Goal: Information Seeking & Learning: Check status

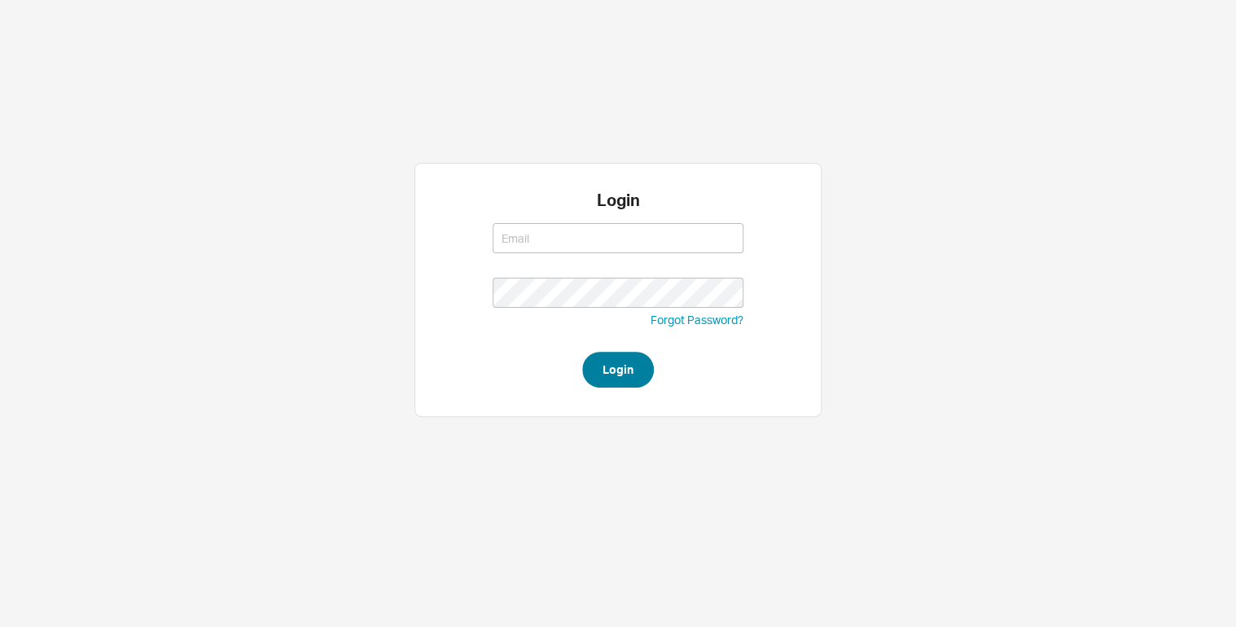
type input "lea@qualitybath.com"
click at [620, 365] on button "Login" at bounding box center [618, 370] width 72 height 36
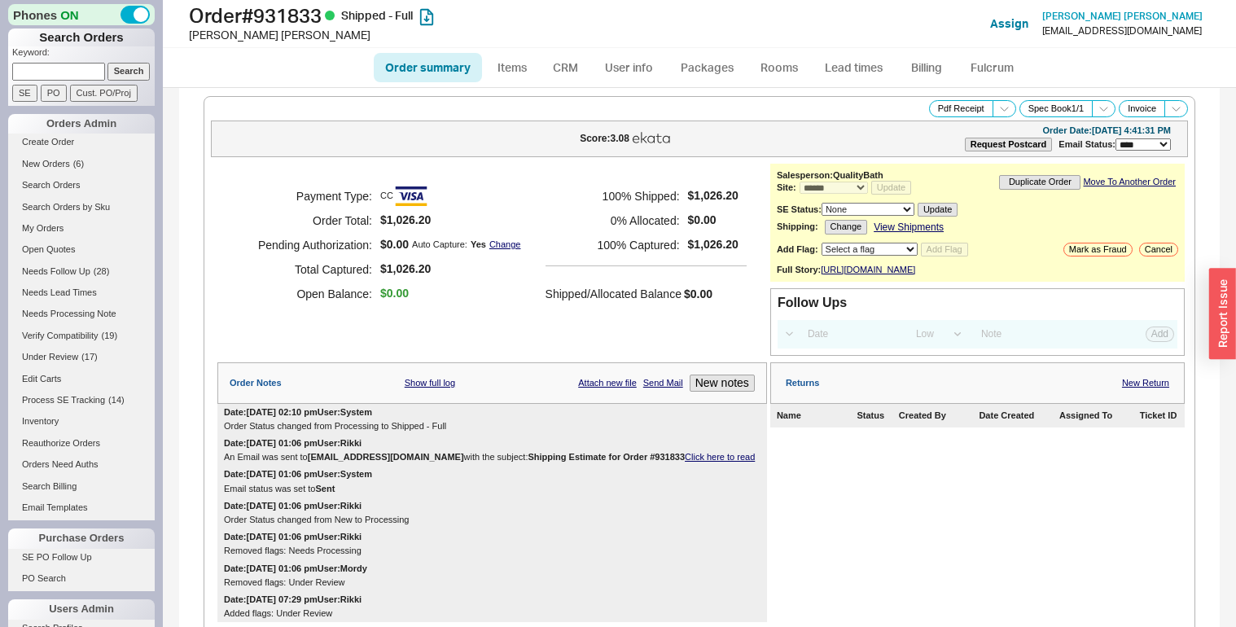
select select "*"
select select "LOW"
select select "3"
click at [307, 21] on h1 "Order # 931833 Shipped - Full" at bounding box center [405, 15] width 433 height 23
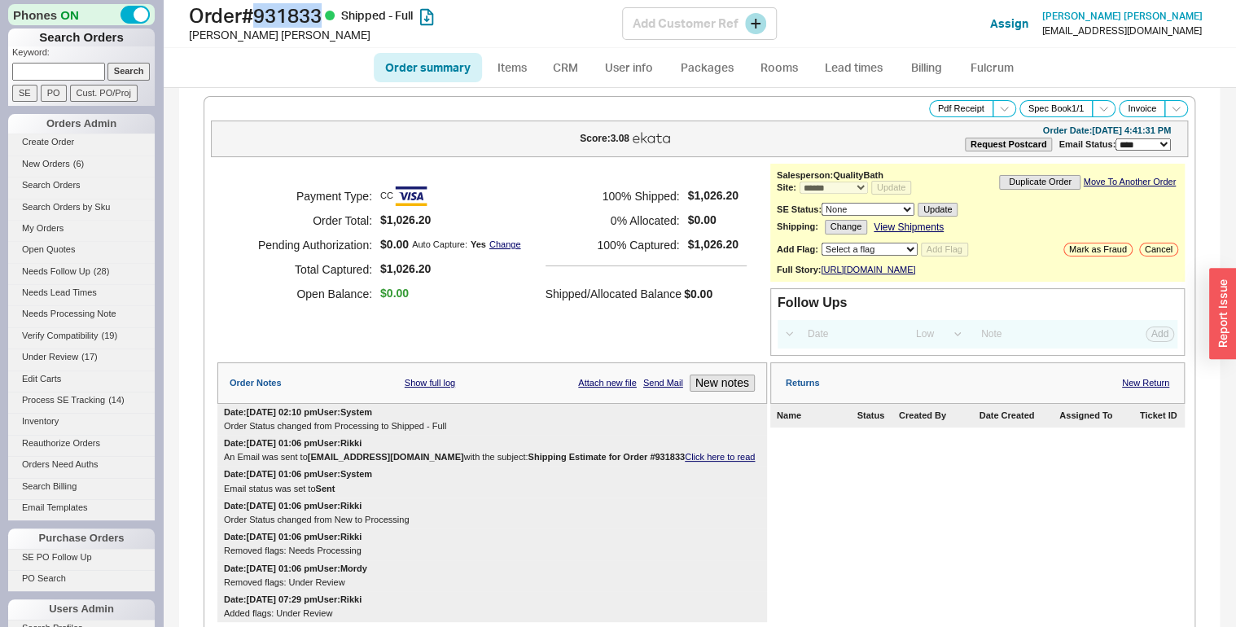
copy h1 "931833"
click at [217, 39] on div "Pamela Garzone" at bounding box center [405, 35] width 433 height 16
copy div "Pamela Garzone"
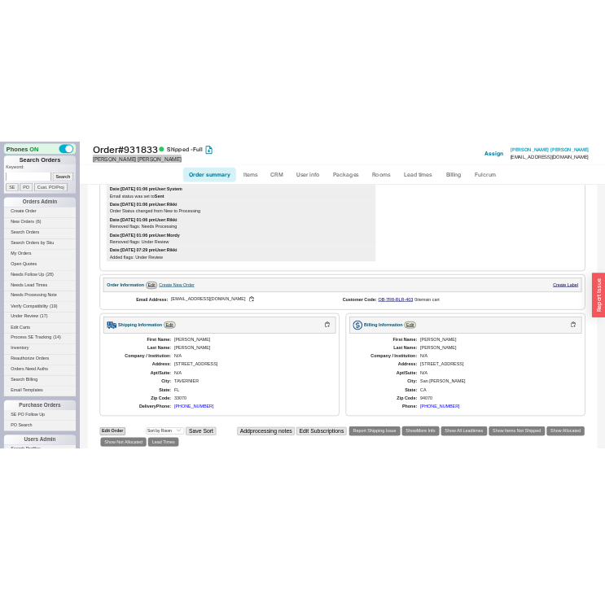
scroll to position [791, 0]
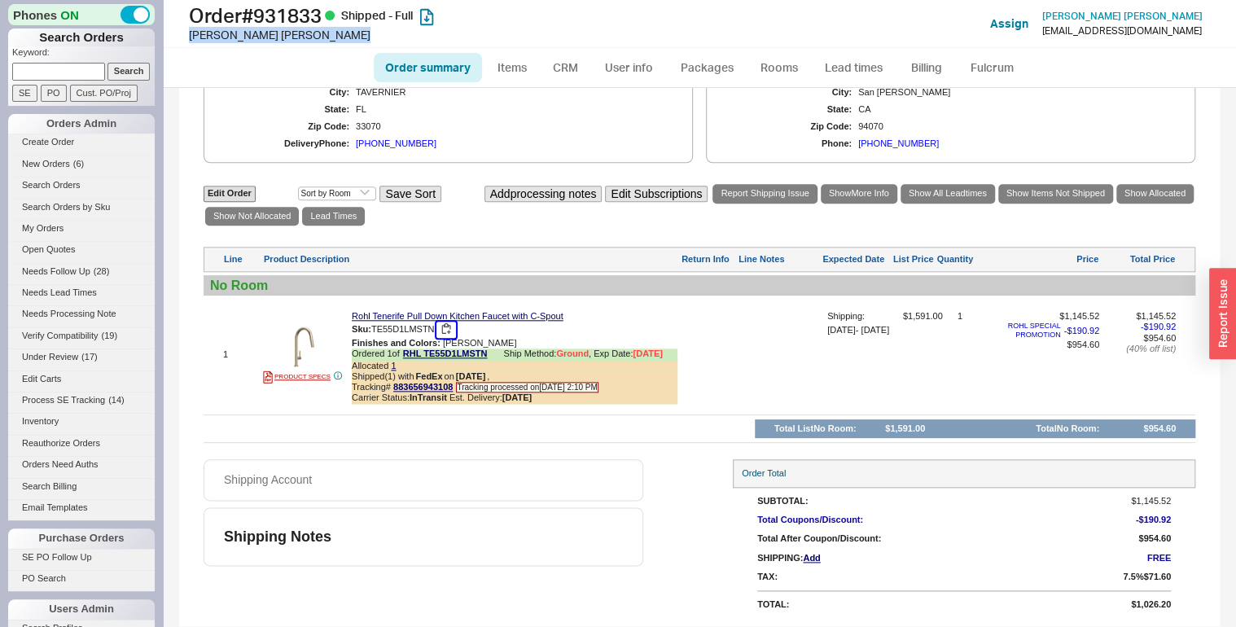
click at [451, 329] on button "button" at bounding box center [446, 329] width 20 height 15
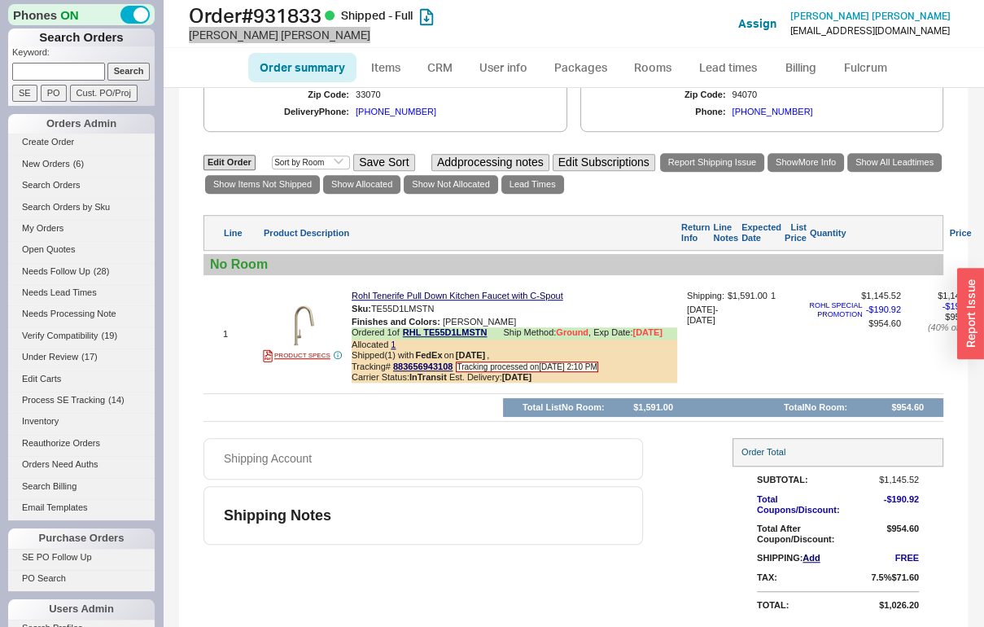
scroll to position [838, 0]
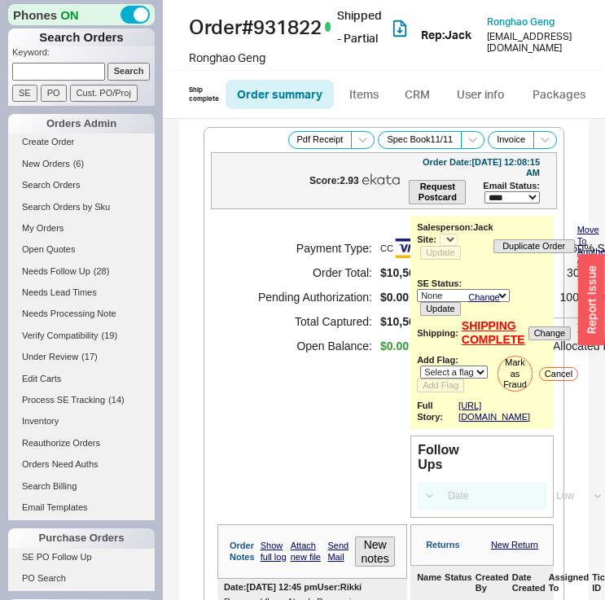
select select "LOW"
select select "3"
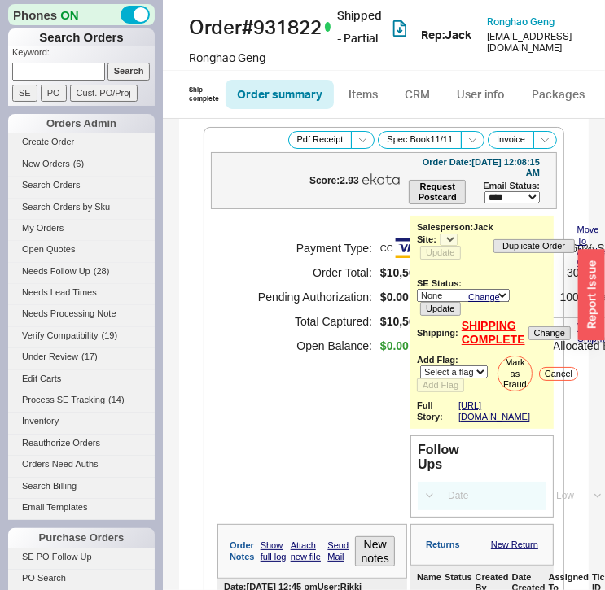
select select "*"
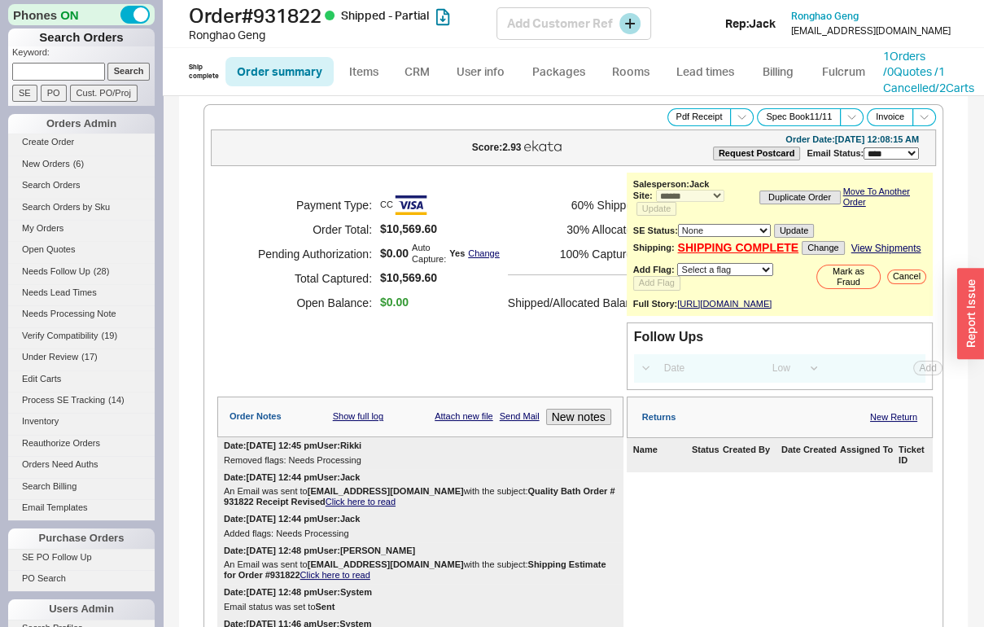
click at [317, 16] on h1 "Order # 931822 Shipped - Partial" at bounding box center [343, 15] width 308 height 23
copy h1 "931822"
click at [240, 29] on div "Ronghao Geng" at bounding box center [343, 35] width 308 height 16
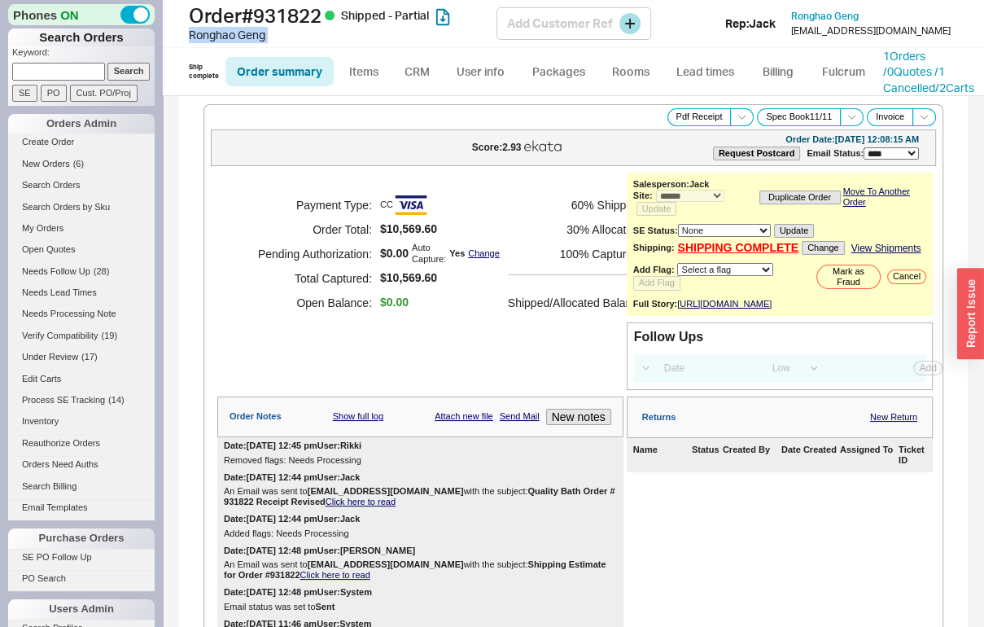
click at [240, 29] on div "Ronghao Geng" at bounding box center [343, 35] width 308 height 16
copy div "Ronghao Geng"
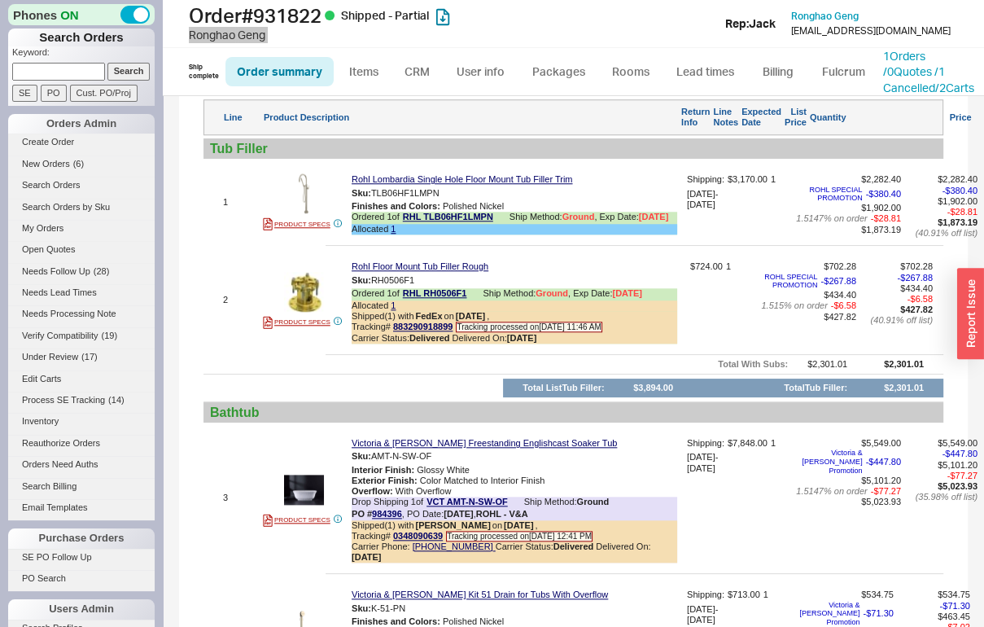
scroll to position [1107, 0]
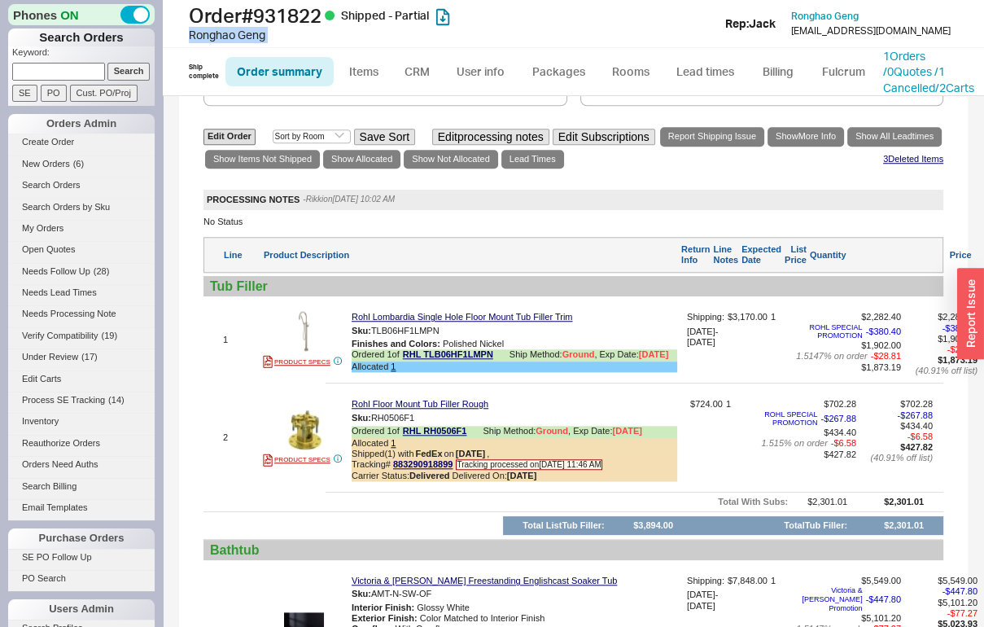
drag, startPoint x: 457, startPoint y: 377, endPoint x: 237, endPoint y: 395, distance: 220.5
click at [457, 339] on button "button" at bounding box center [452, 330] width 20 height 15
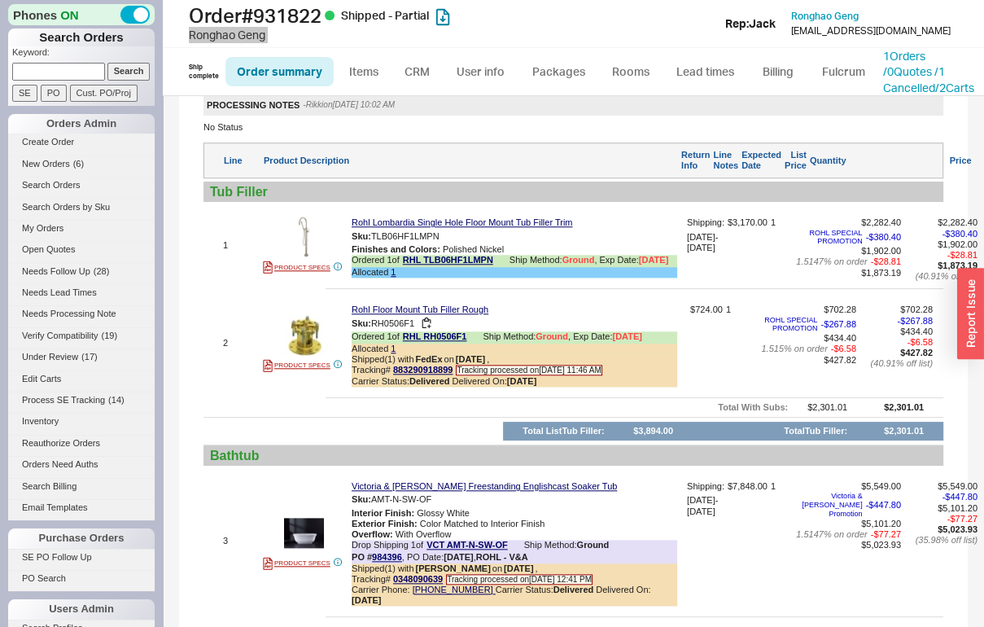
scroll to position [1302, 0]
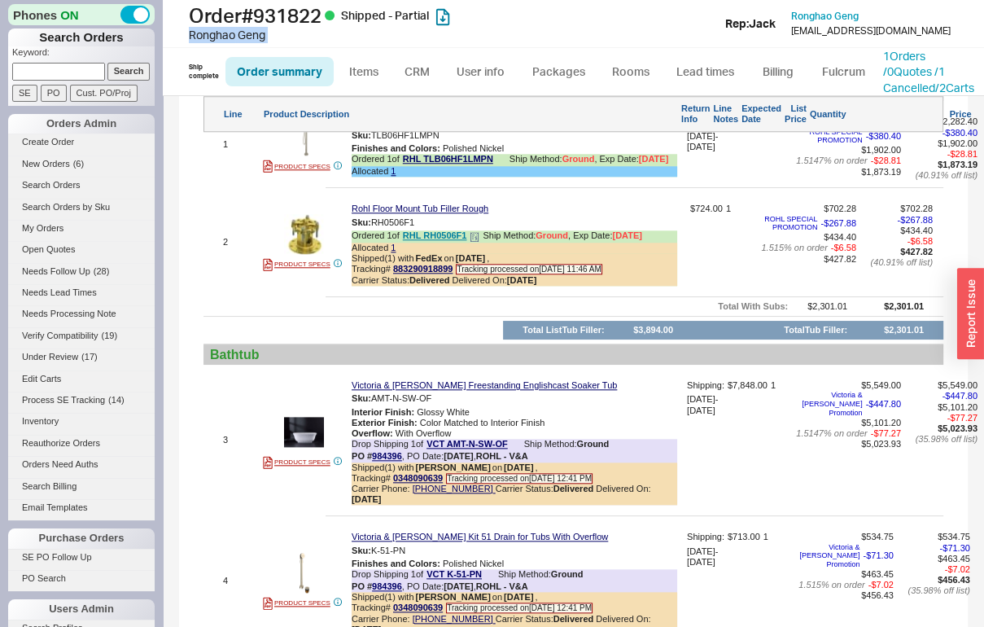
drag, startPoint x: 434, startPoint y: 269, endPoint x: 420, endPoint y: 279, distance: 16.9
click at [434, 230] on button "button" at bounding box center [427, 222] width 20 height 15
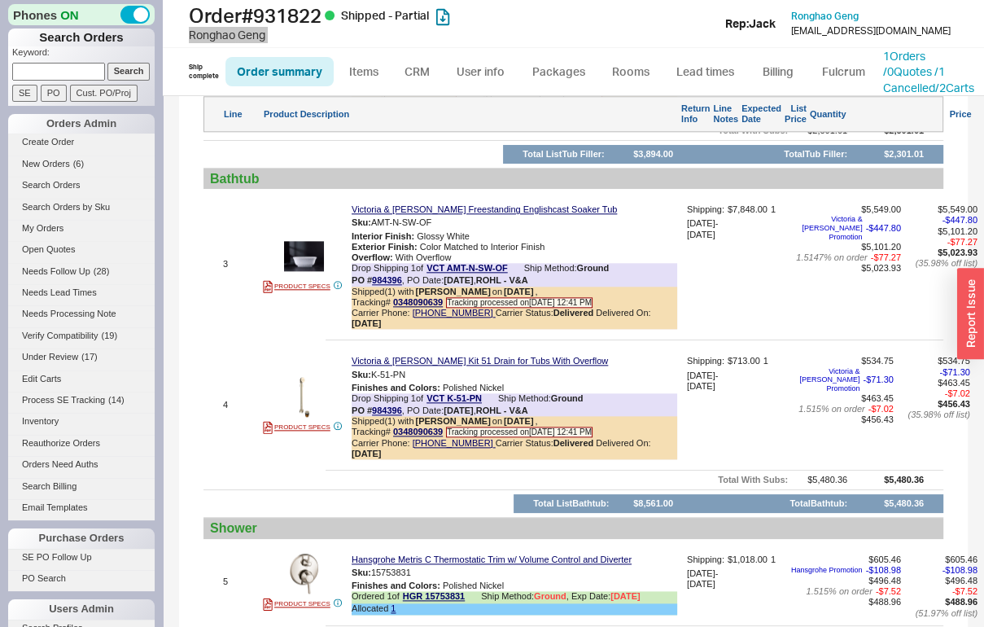
scroll to position [1498, 0]
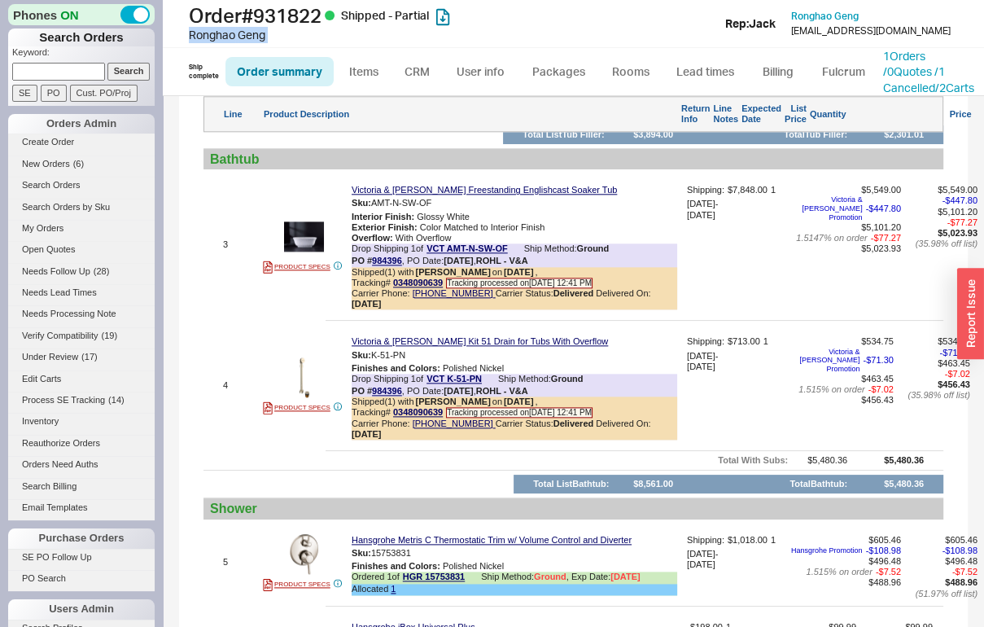
drag, startPoint x: 445, startPoint y: 253, endPoint x: 338, endPoint y: 298, distance: 116.4
click at [446, 211] on button "button" at bounding box center [444, 202] width 20 height 15
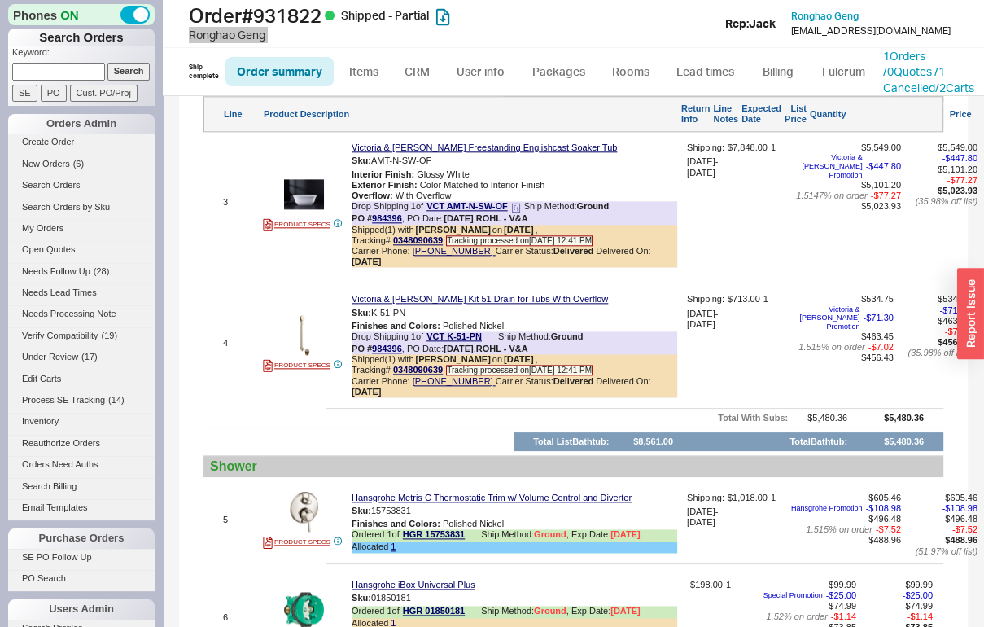
scroll to position [1563, 0]
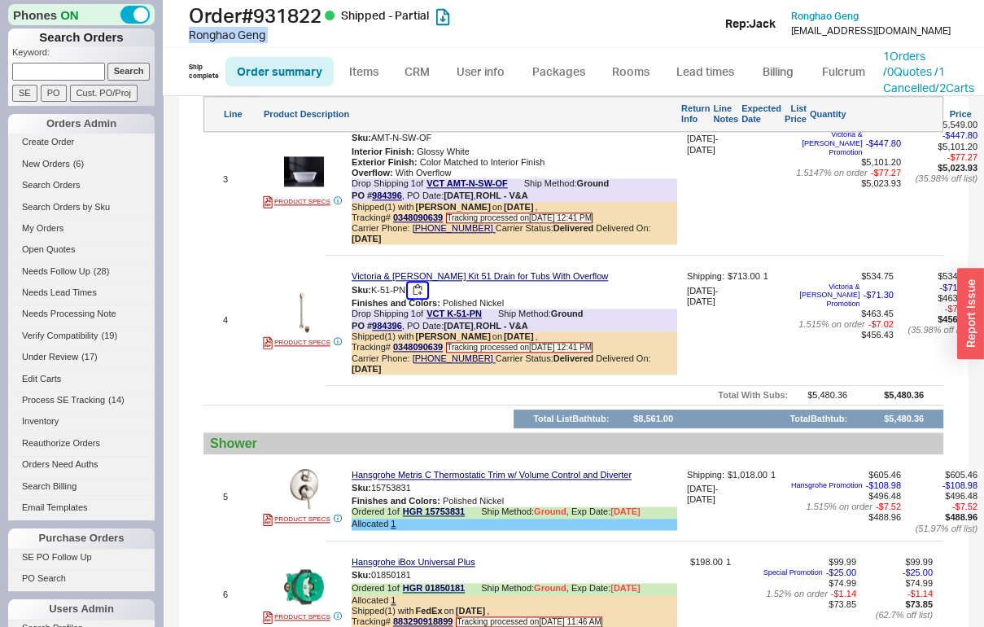
click at [427, 298] on button "button" at bounding box center [418, 289] width 20 height 15
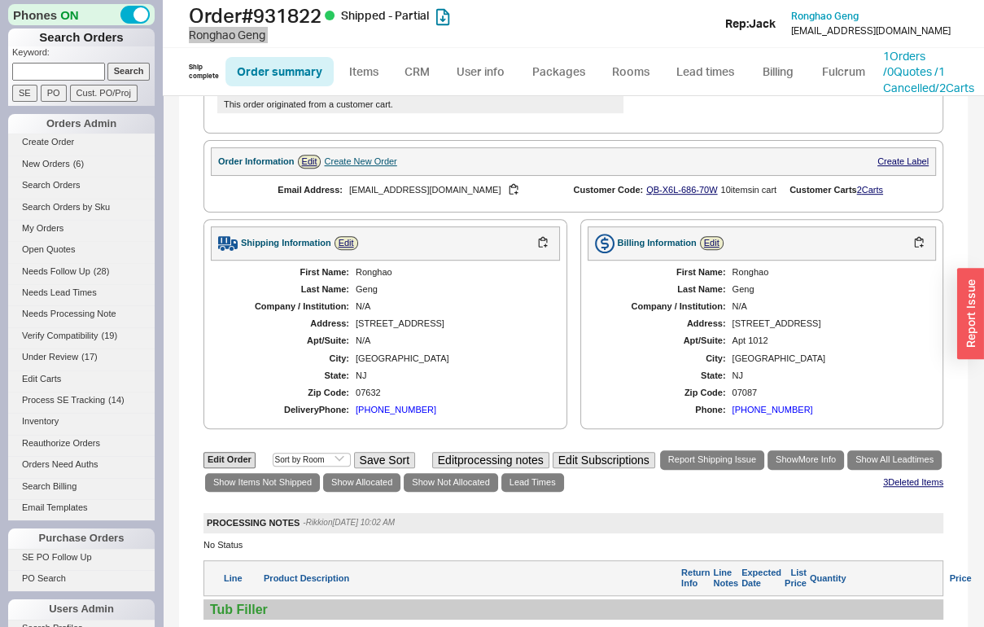
scroll to position [0, 0]
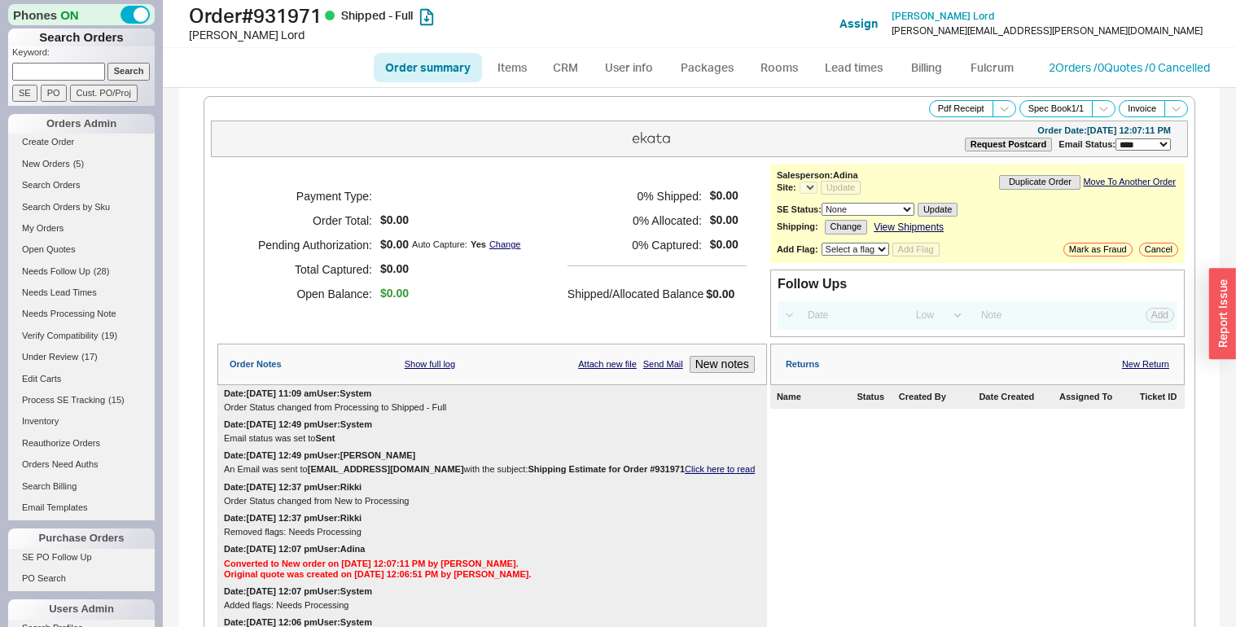
select select "LOW"
select select "3"
select select "*"
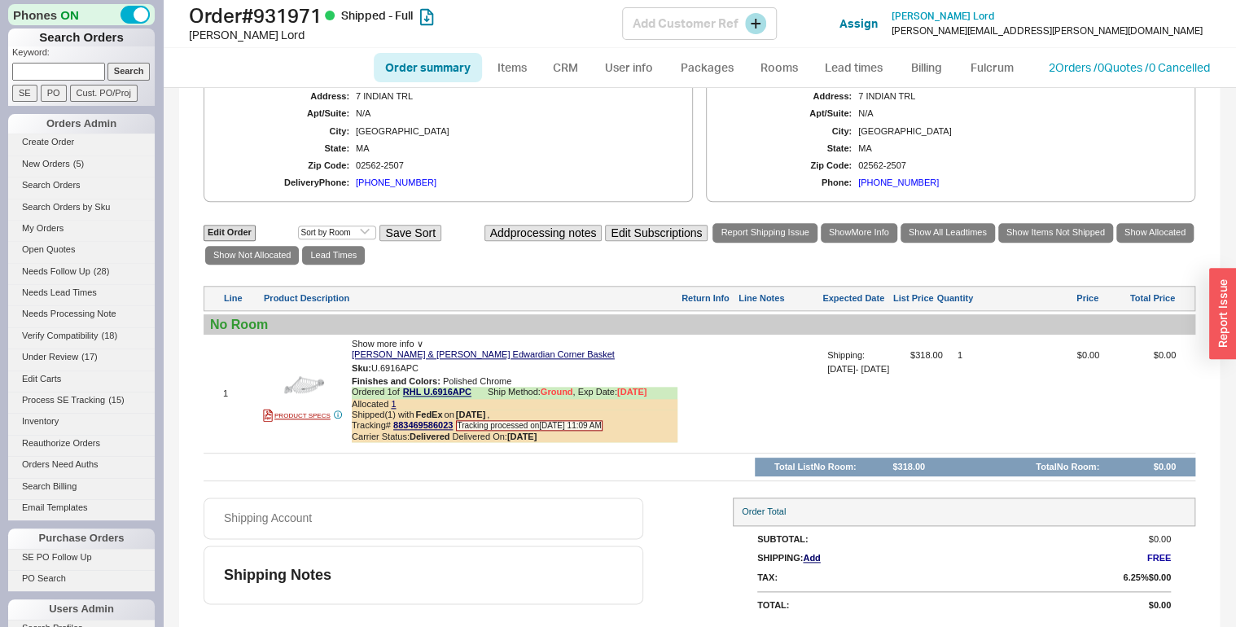
scroll to position [768, 0]
click at [296, 23] on h1 "Order # 931971 Shipped - Full" at bounding box center [405, 15] width 433 height 23
click at [296, 21] on h1 "Order # 931971 Shipped - Full" at bounding box center [405, 15] width 433 height 23
drag, startPoint x: 296, startPoint y: 21, endPoint x: 300, endPoint y: 11, distance: 11.3
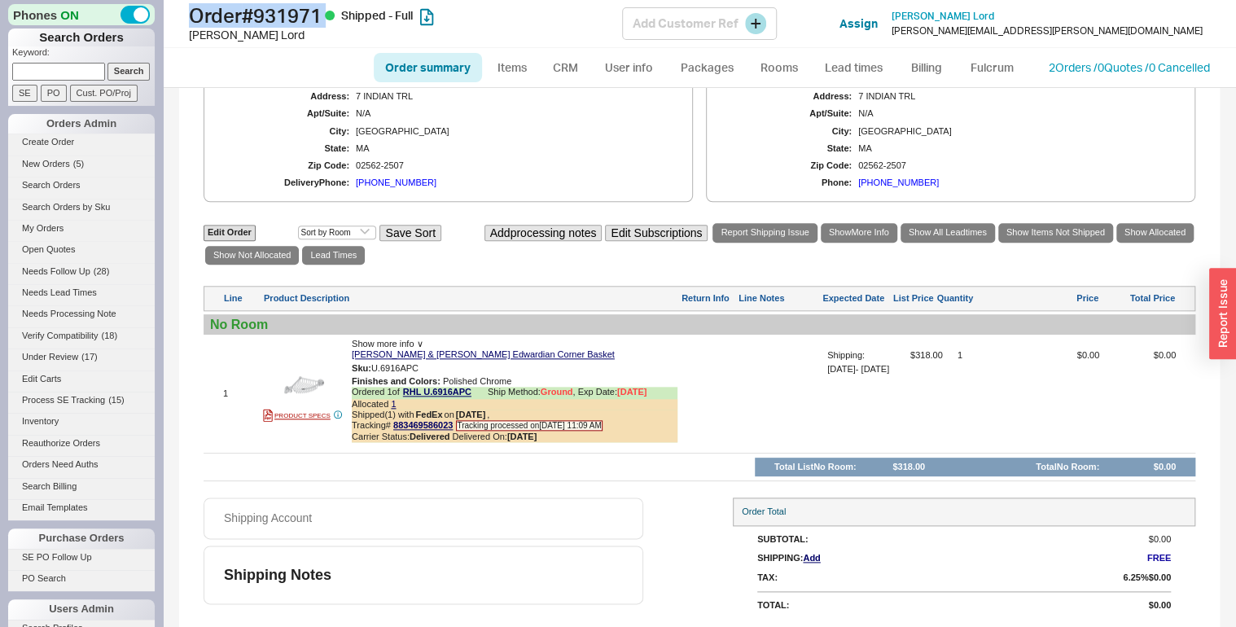
click at [300, 11] on h1 "Order # 931971 Shipped - Full" at bounding box center [405, 15] width 433 height 23
click at [220, 27] on div "Kevin M Lord" at bounding box center [405, 35] width 433 height 16
click at [217, 32] on div "Kevin M Lord" at bounding box center [405, 35] width 433 height 16
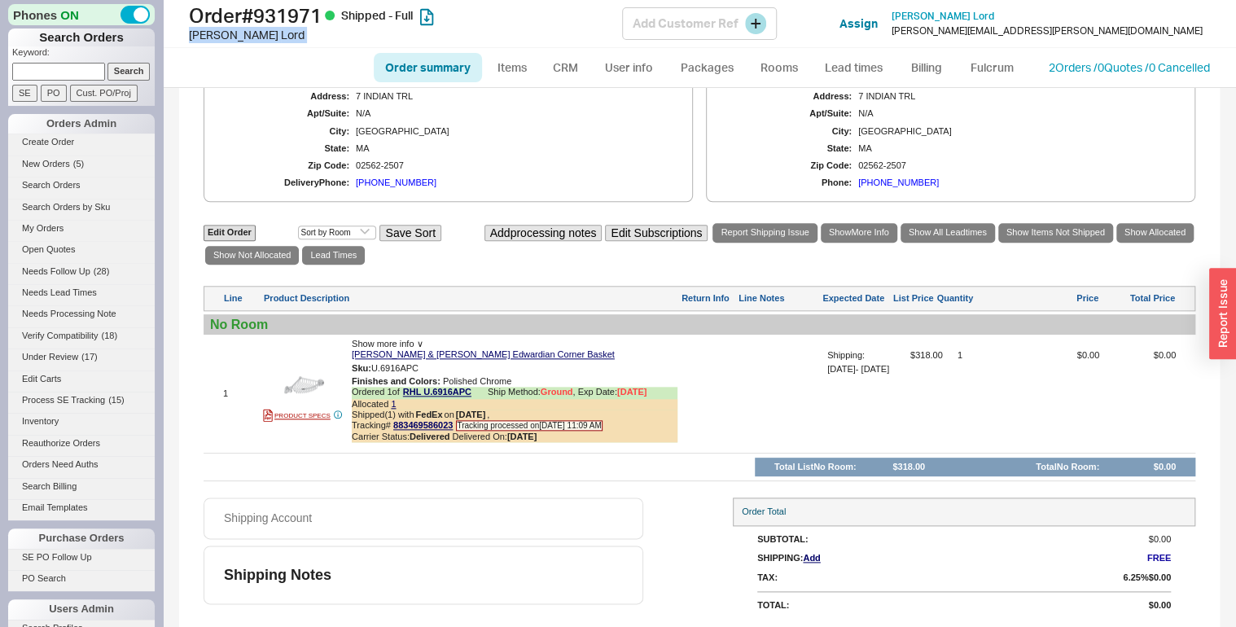
click at [217, 32] on div "Kevin M Lord" at bounding box center [405, 35] width 433 height 16
copy div "Kevin M Lord"
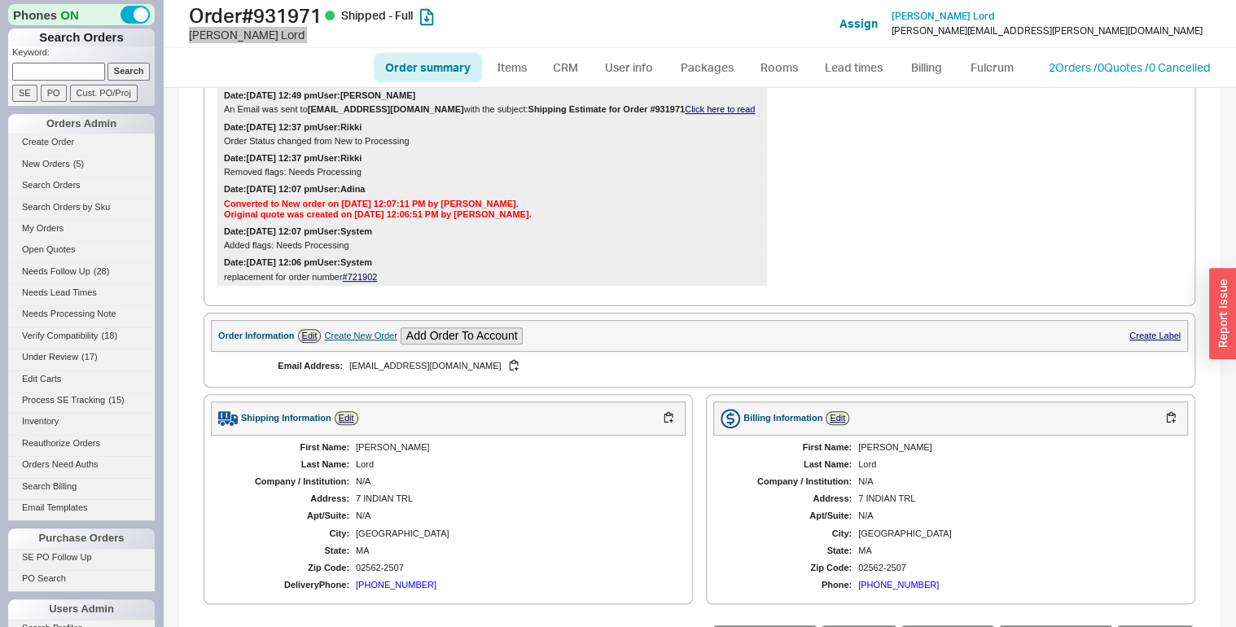
scroll to position [651, 0]
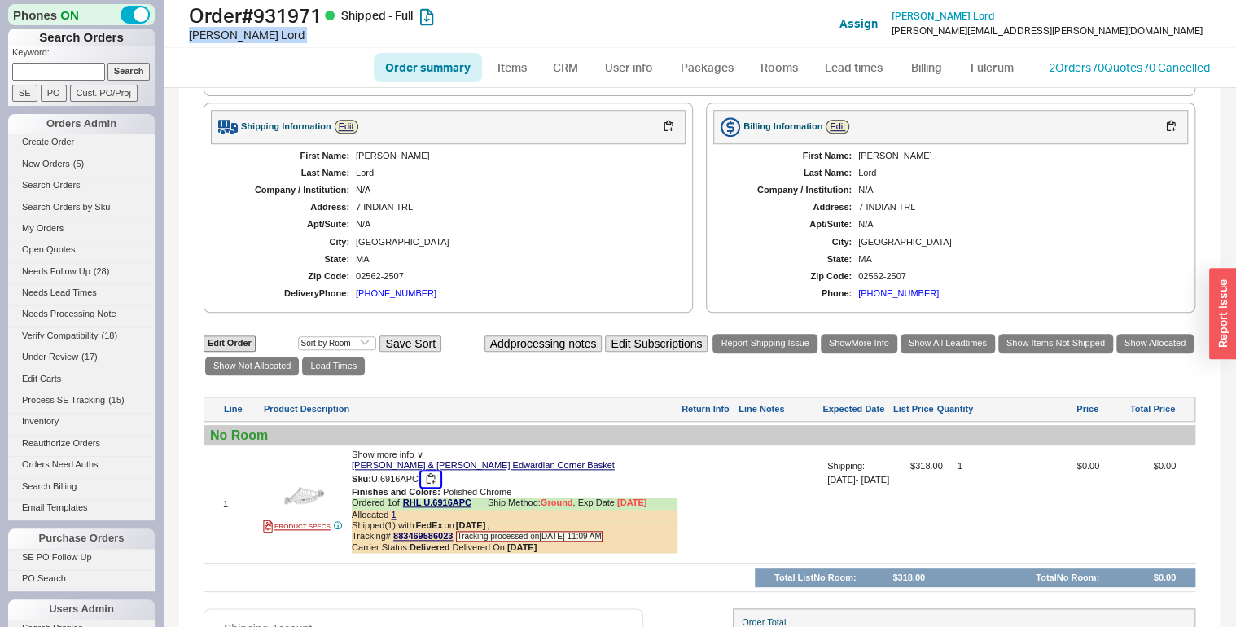
click at [422, 479] on button "button" at bounding box center [431, 478] width 20 height 15
click at [430, 484] on button "button" at bounding box center [431, 478] width 20 height 15
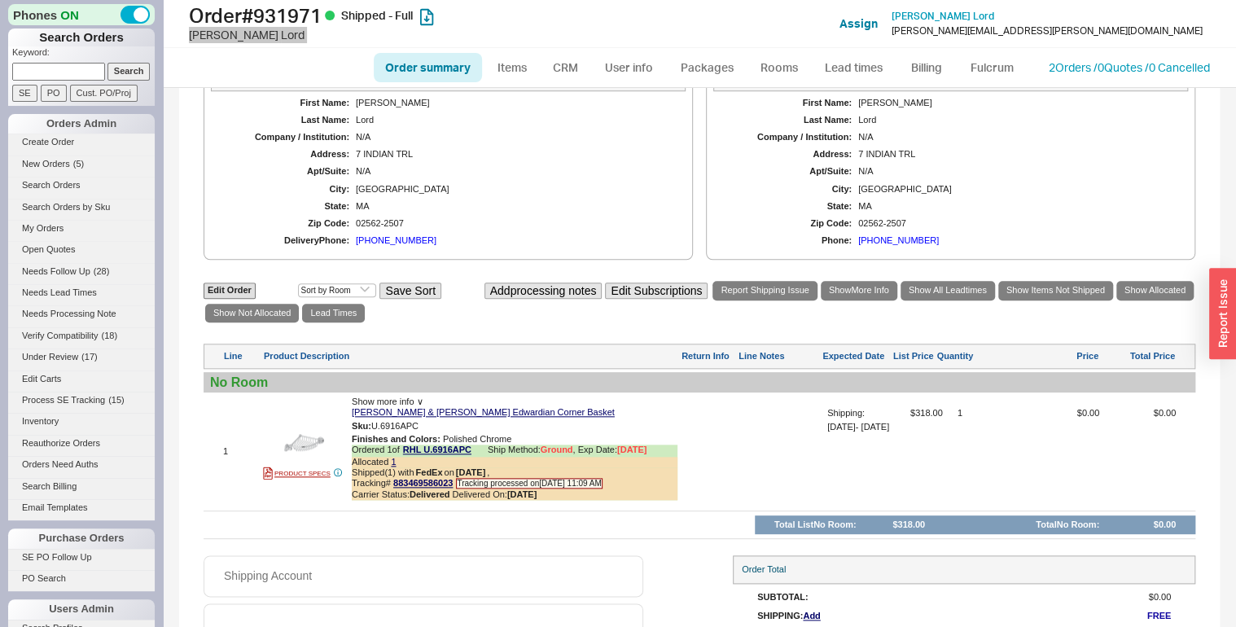
scroll to position [768, 0]
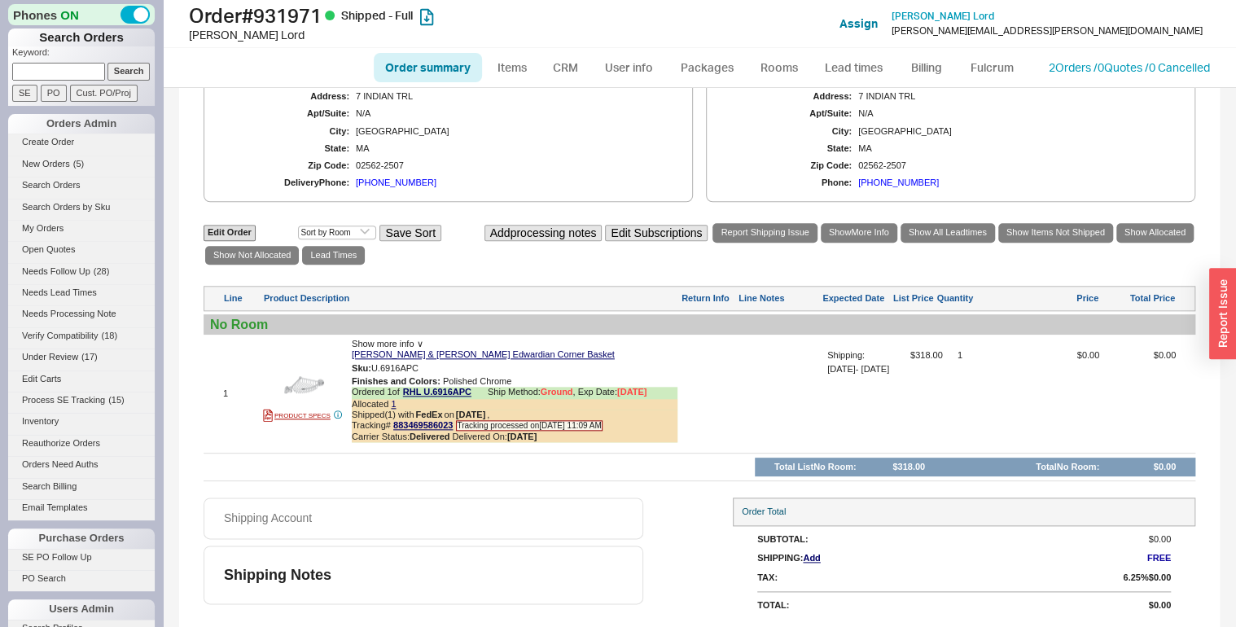
click at [356, 341] on span "Show more info ∨" at bounding box center [387, 344] width 71 height 10
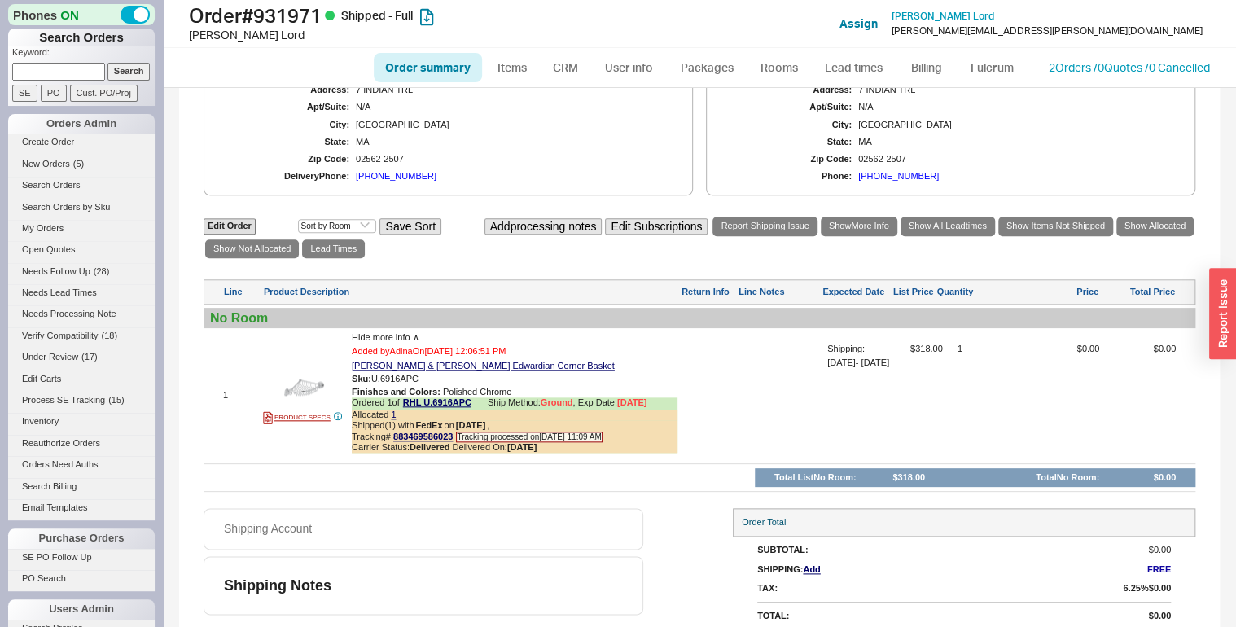
click at [360, 342] on span "Hide more info ∧" at bounding box center [386, 337] width 68 height 10
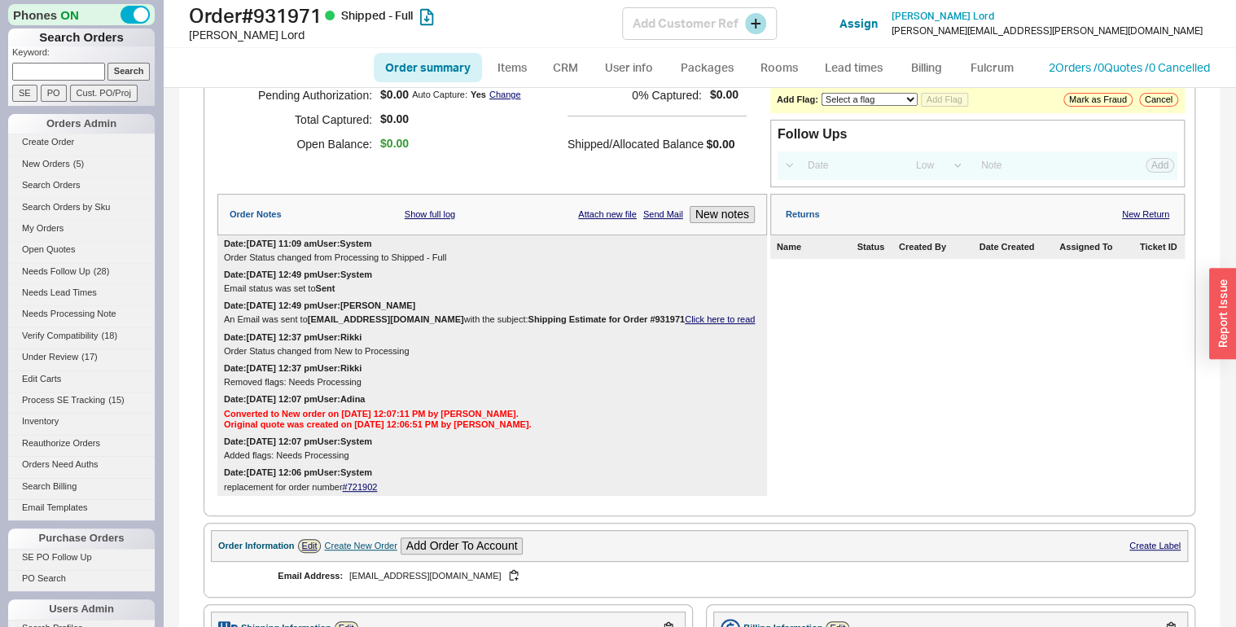
scroll to position [130, 0]
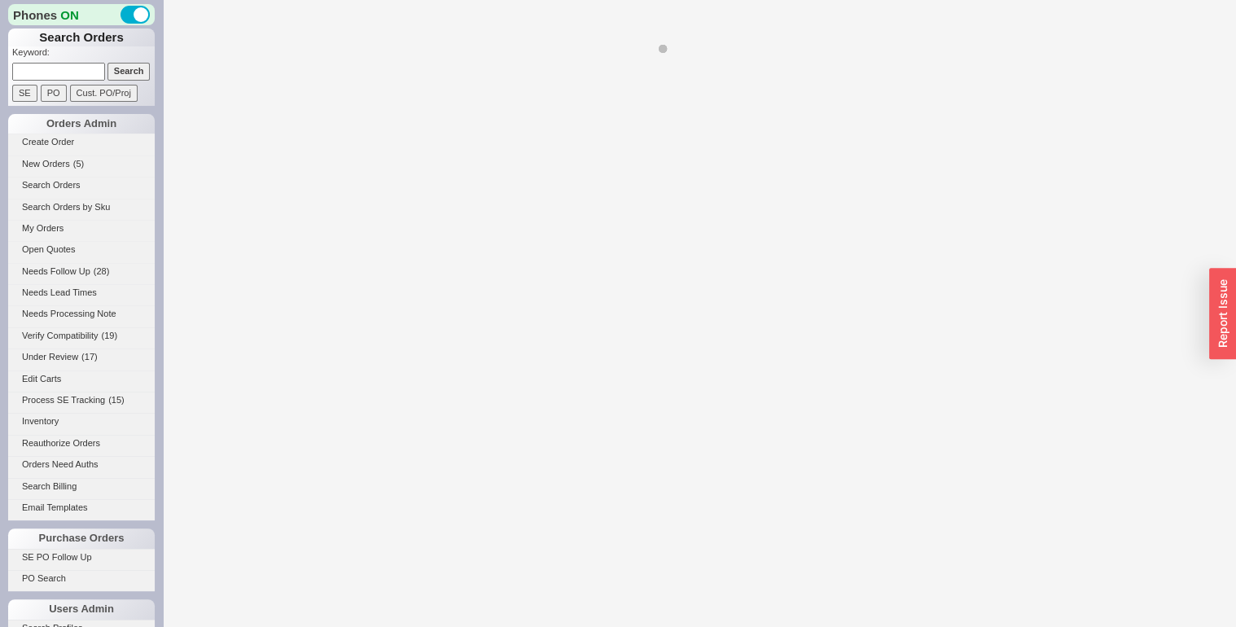
select select "LOW"
select select "3"
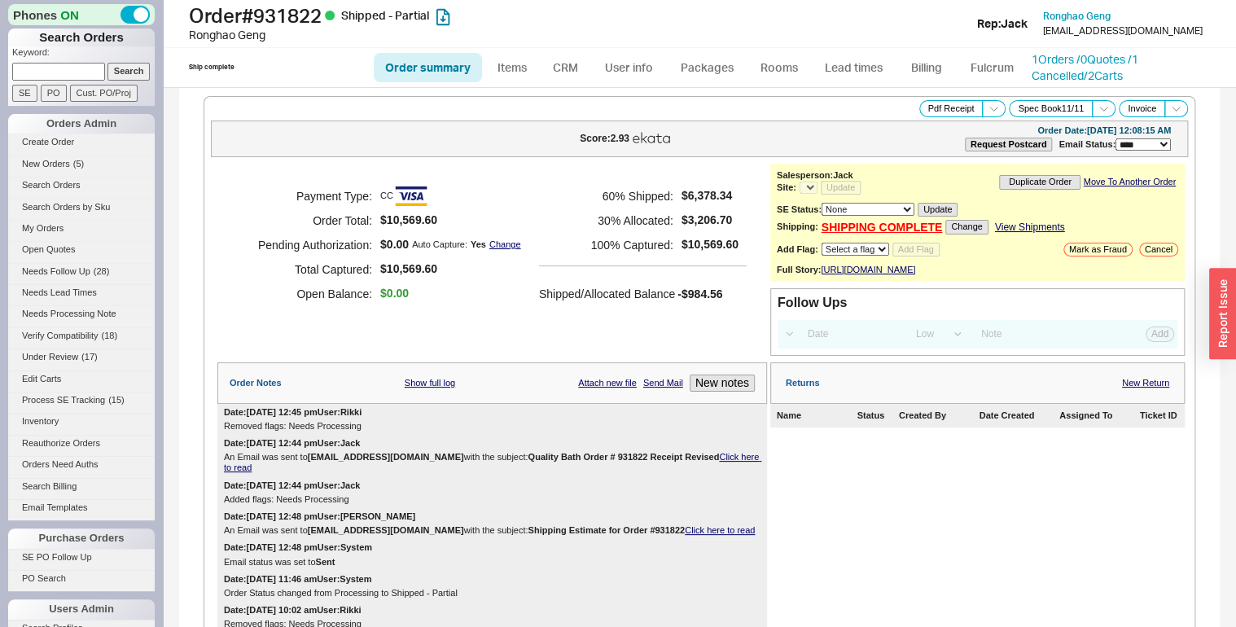
select select "*"
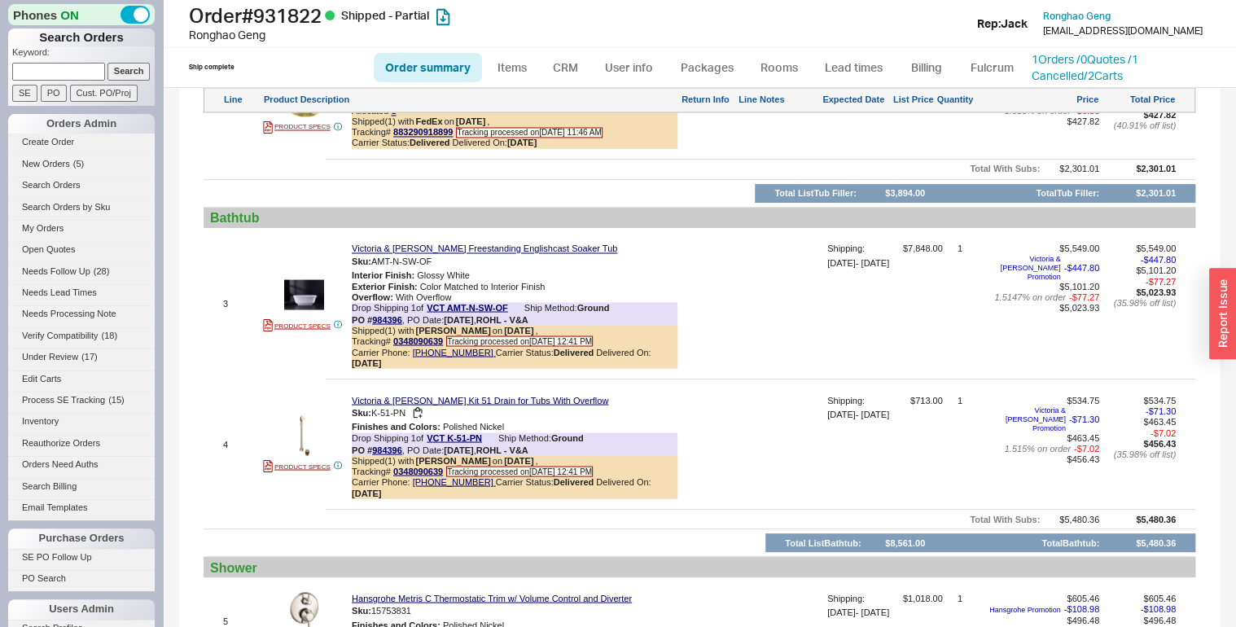
scroll to position [1498, 0]
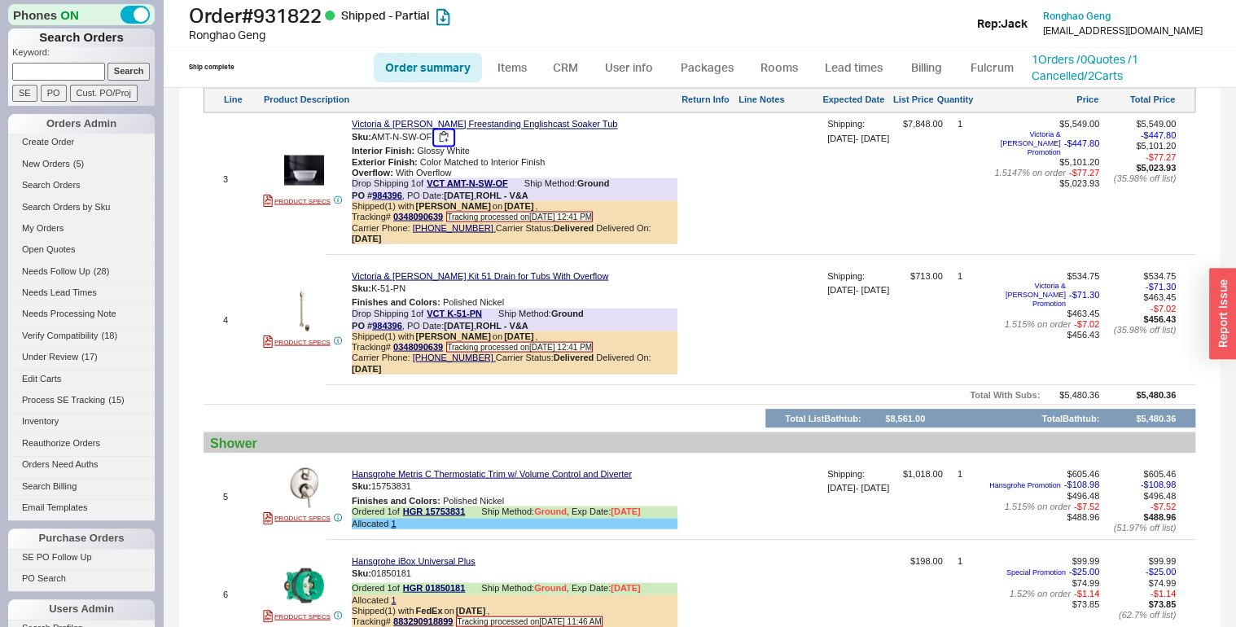
click at [445, 145] on button "button" at bounding box center [444, 136] width 20 height 15
click at [300, 11] on h1 "Order # 931822 Shipped - Partial" at bounding box center [405, 15] width 433 height 23
copy h1 "Order # 931822"
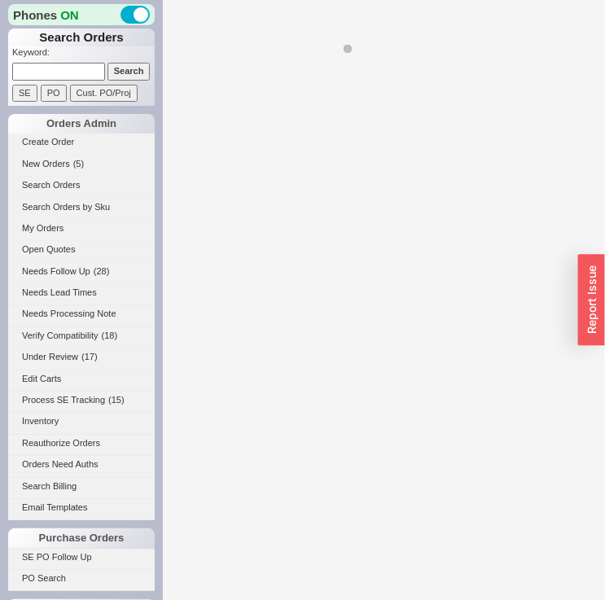
select select "LOW"
select select "3"
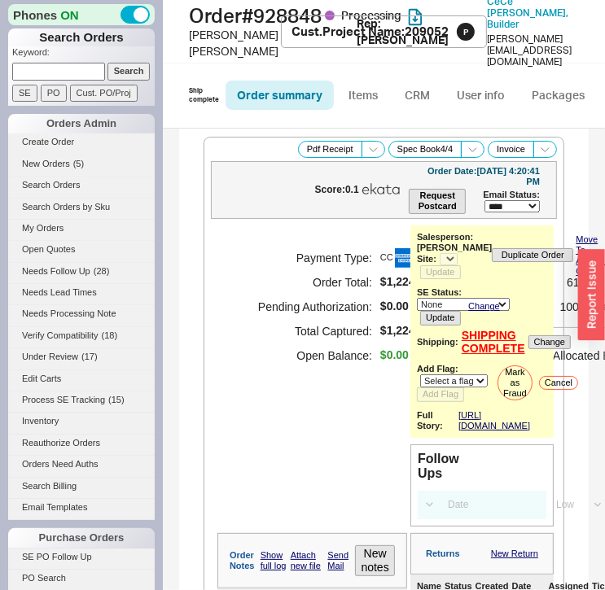
select select "**"
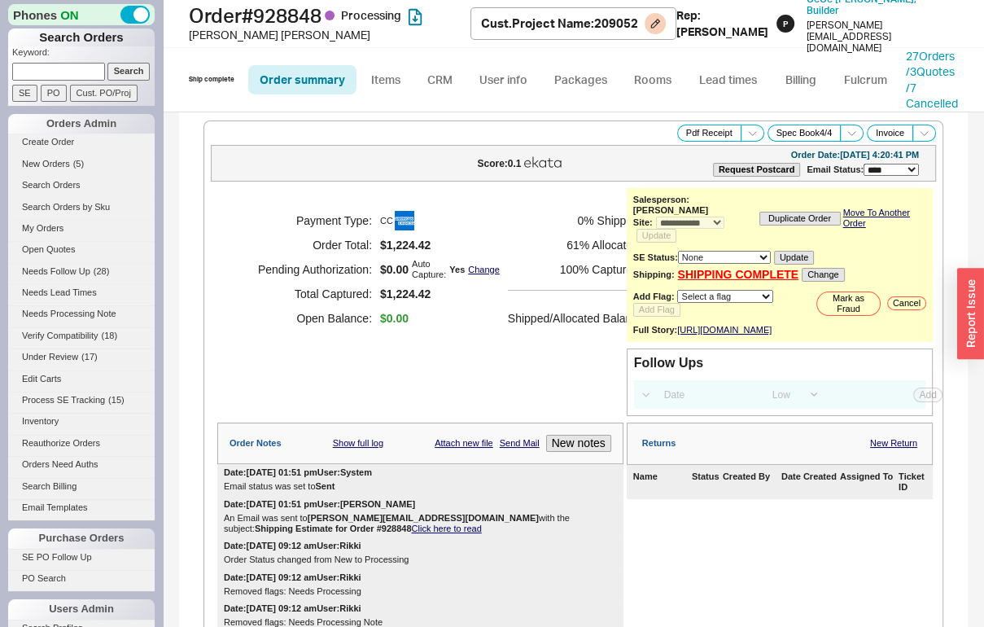
click at [296, 16] on h1 "Order # 928848 Processing" at bounding box center [330, 15] width 282 height 23
click at [296, 15] on h1 "Order # 928848 Processing" at bounding box center [330, 15] width 282 height 23
copy h1 "928848"
click at [267, 35] on div "[PERSON_NAME]" at bounding box center [330, 35] width 282 height 16
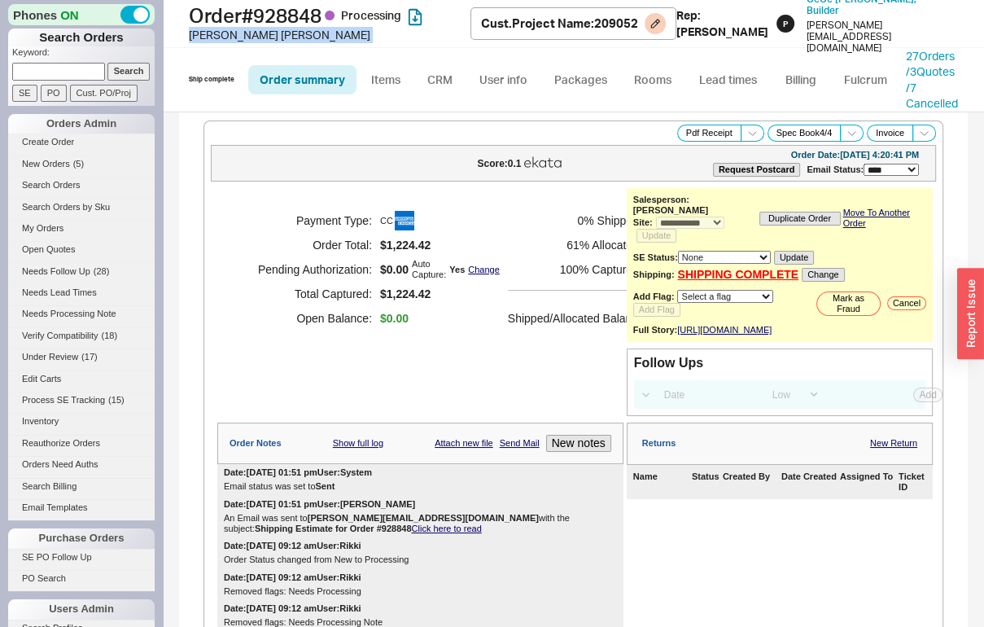
click at [267, 35] on div "[PERSON_NAME]" at bounding box center [330, 35] width 282 height 16
copy div "[PERSON_NAME]"
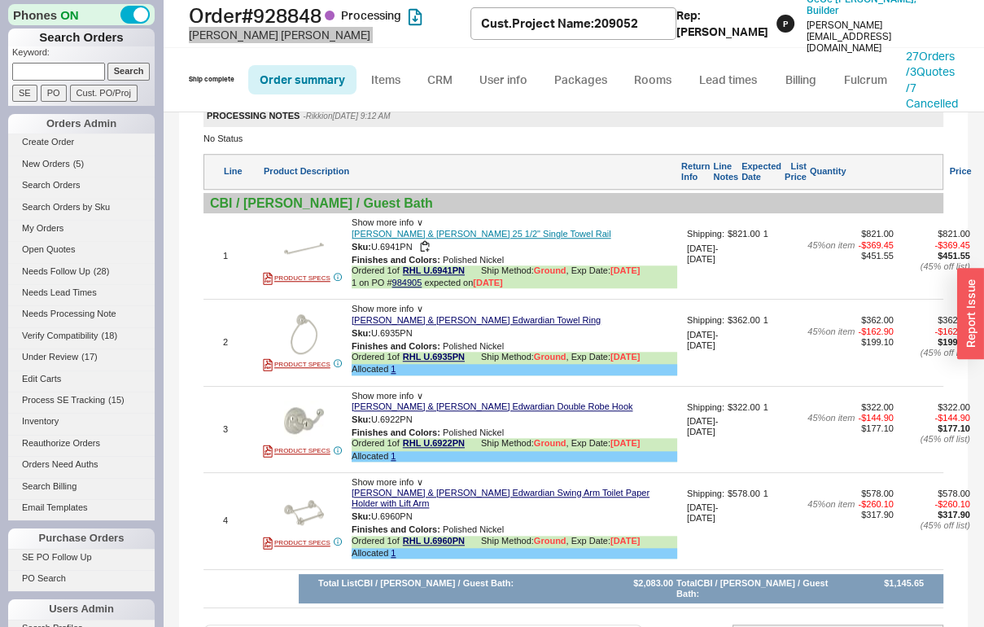
scroll to position [1142, 0]
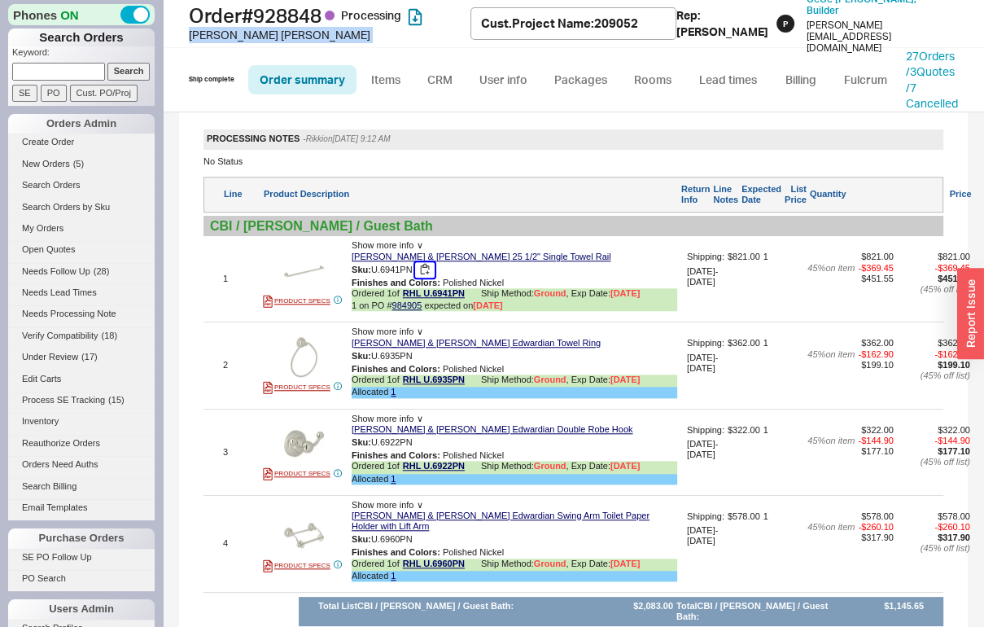
click at [427, 264] on button "button" at bounding box center [425, 269] width 20 height 15
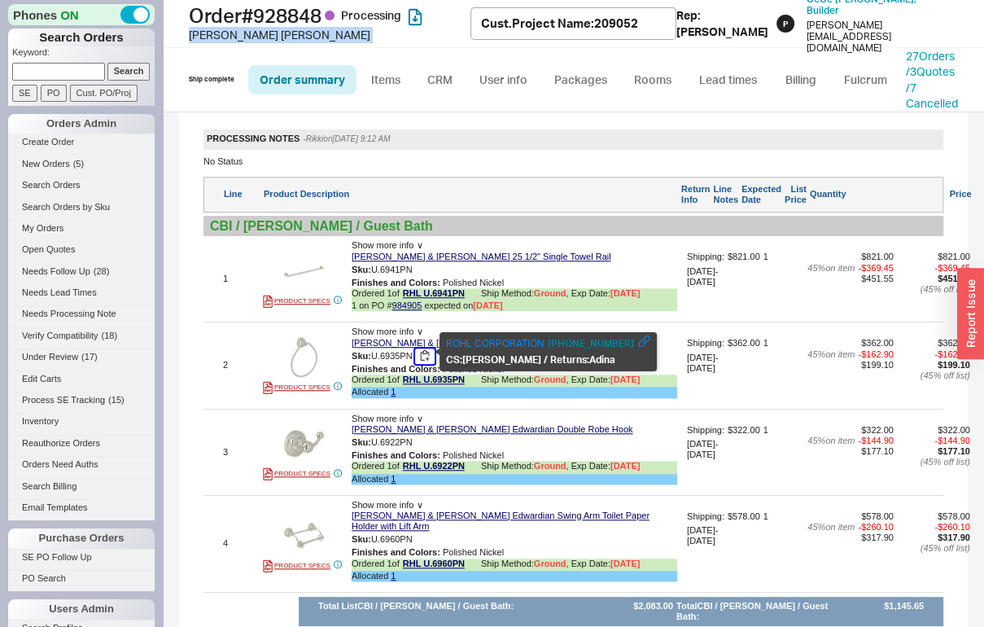
click at [430, 351] on button "button" at bounding box center [425, 355] width 20 height 15
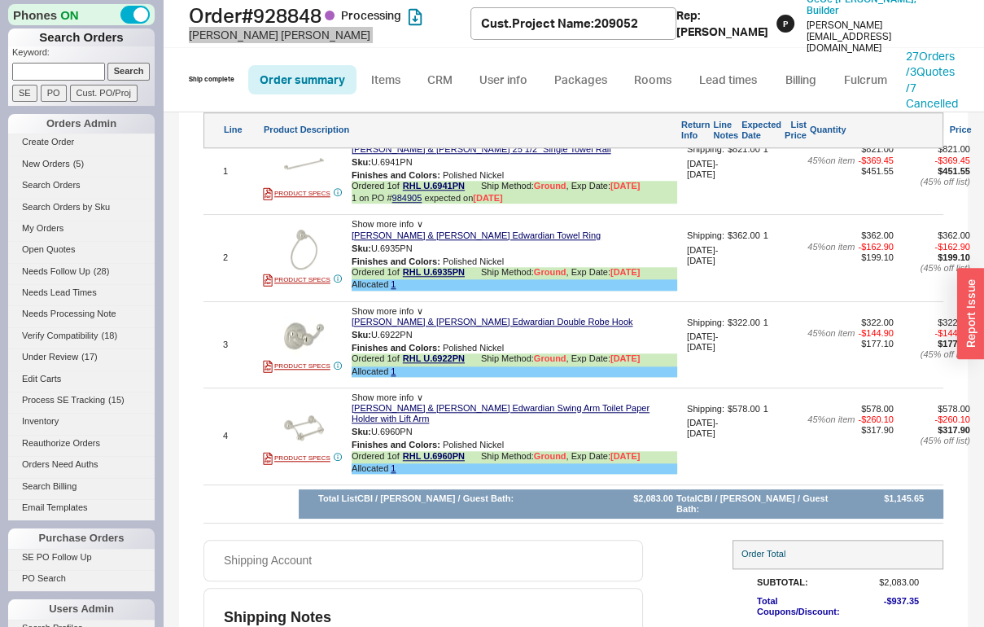
scroll to position [1272, 0]
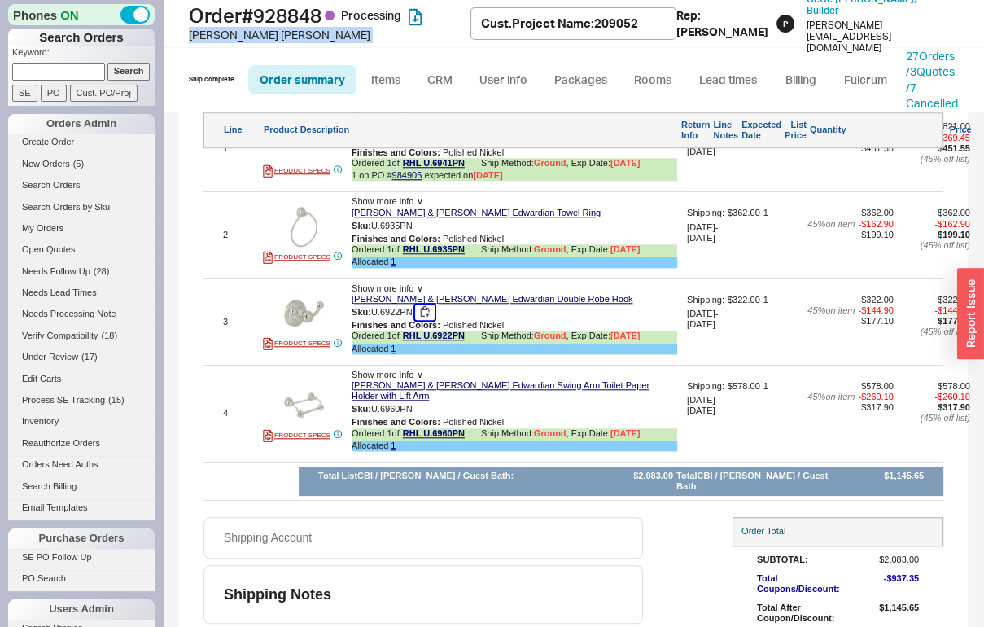
click at [427, 306] on button "button" at bounding box center [425, 311] width 20 height 15
click at [422, 401] on button "button" at bounding box center [425, 408] width 20 height 15
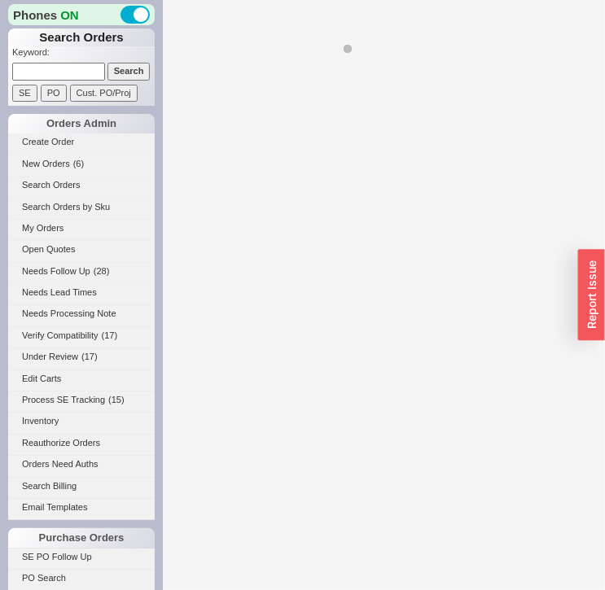
select select "LOW"
select select "3"
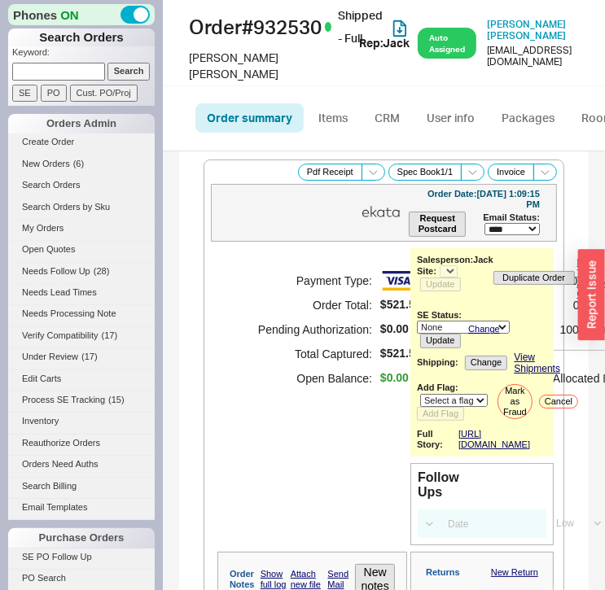
select select "*"
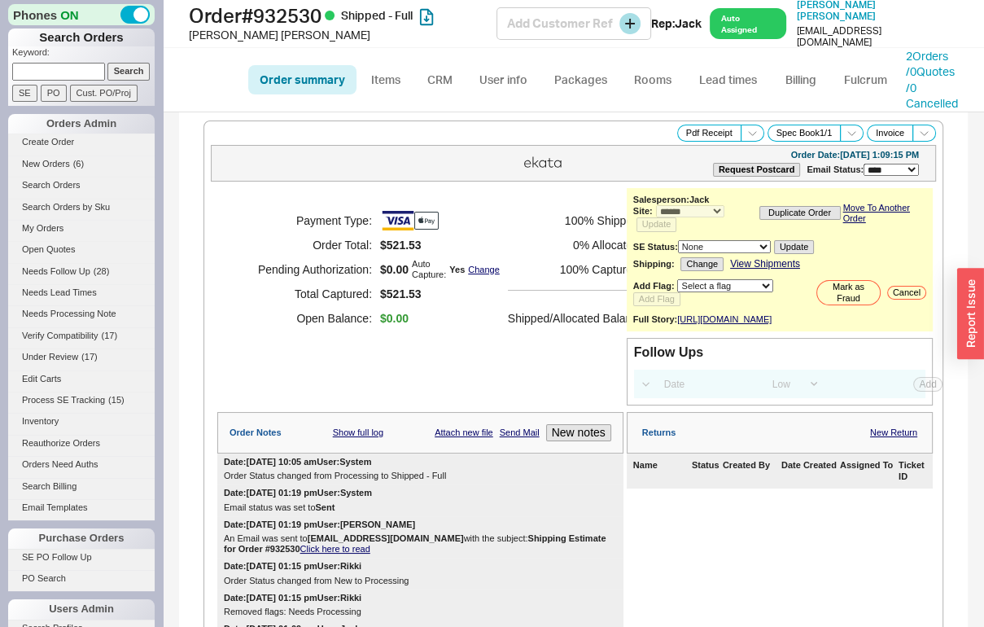
click at [318, 20] on h1 "Order # 932530 Shipped - Full" at bounding box center [343, 15] width 308 height 23
copy h1 "932530"
click at [244, 29] on div "[PERSON_NAME]" at bounding box center [343, 35] width 308 height 16
click at [244, 33] on div "[PERSON_NAME]" at bounding box center [343, 35] width 308 height 16
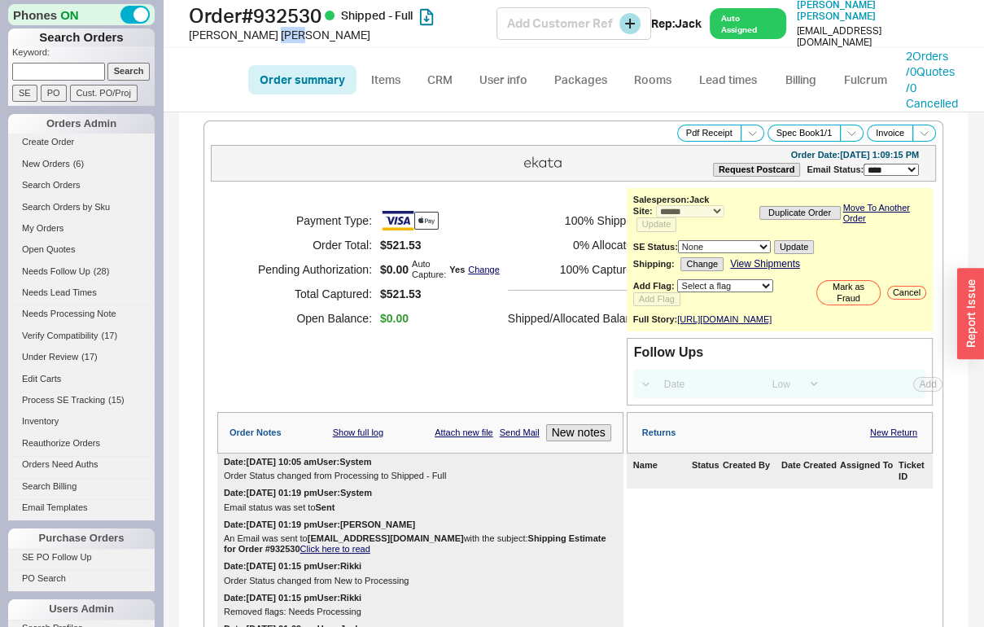
click at [244, 33] on div "[PERSON_NAME]" at bounding box center [343, 35] width 308 height 16
copy div "[PERSON_NAME]"
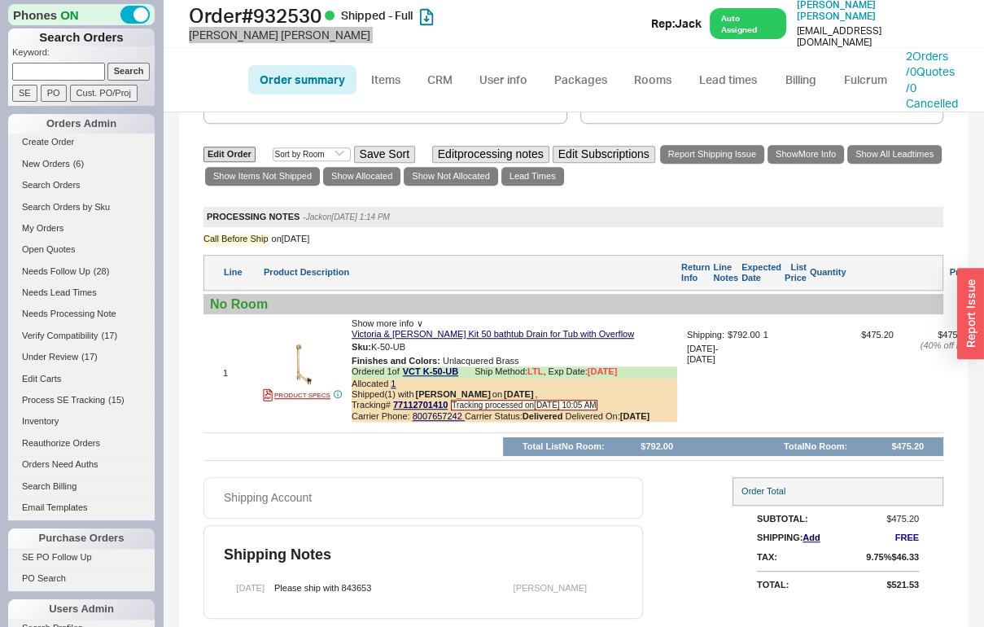
scroll to position [926, 0]
click at [425, 344] on button "button" at bounding box center [418, 346] width 20 height 15
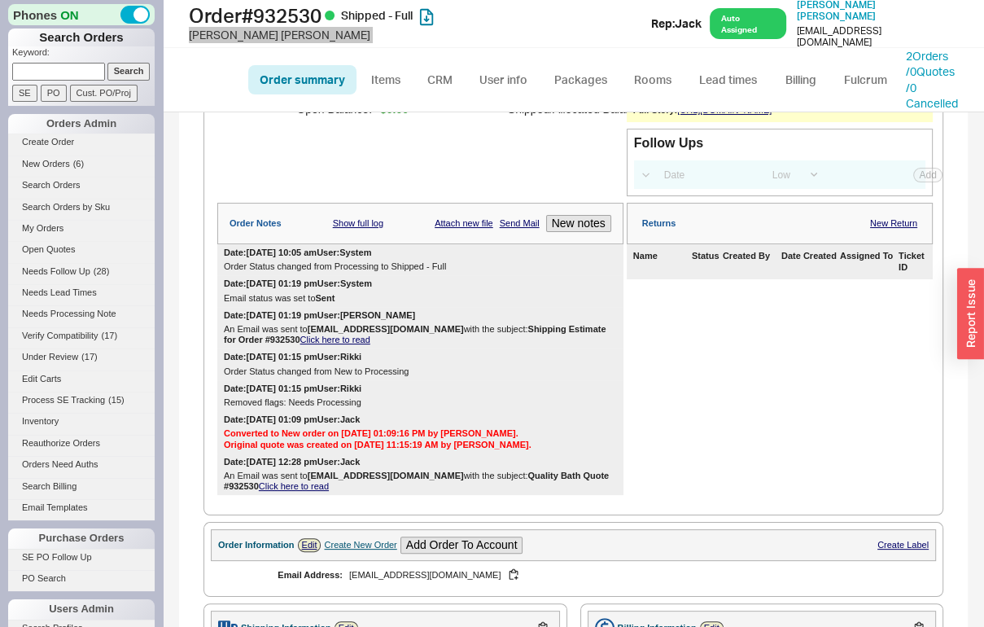
scroll to position [0, 0]
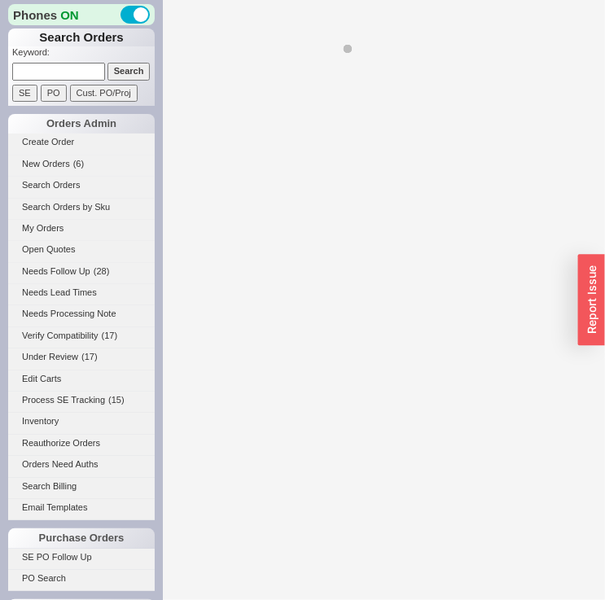
select select "LOW"
select select "3"
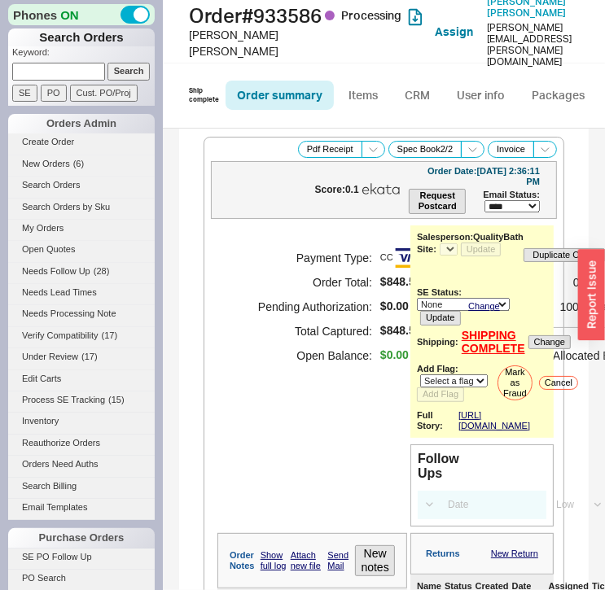
select select "*"
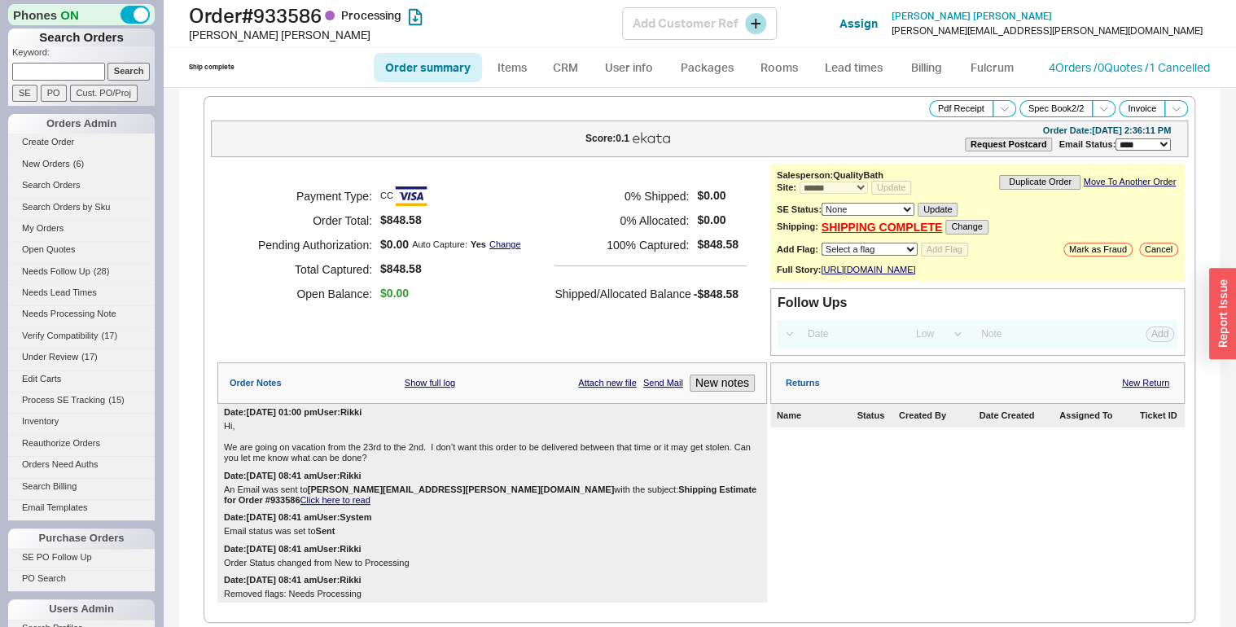
click at [306, 13] on h1 "Order # 933586 Processing" at bounding box center [405, 15] width 433 height 23
copy h1 "933586"
click at [231, 40] on div "[PERSON_NAME]" at bounding box center [405, 35] width 433 height 16
click at [230, 39] on div "[PERSON_NAME]" at bounding box center [405, 35] width 433 height 16
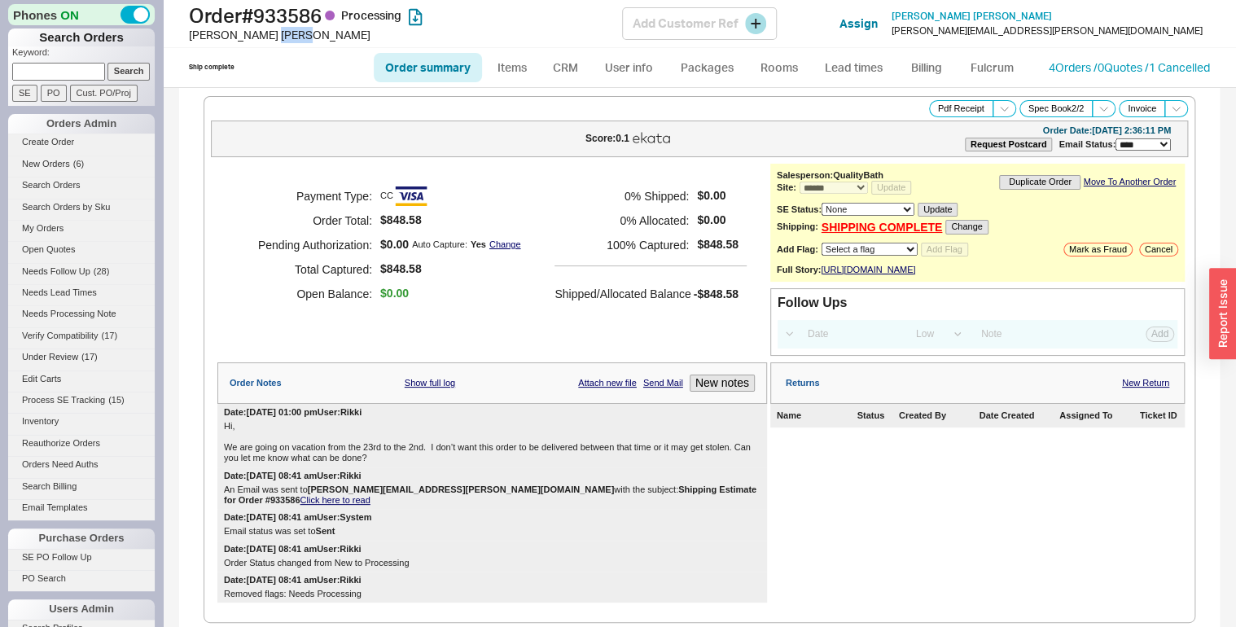
click at [230, 39] on div "[PERSON_NAME]" at bounding box center [405, 35] width 433 height 16
copy div "[PERSON_NAME]"
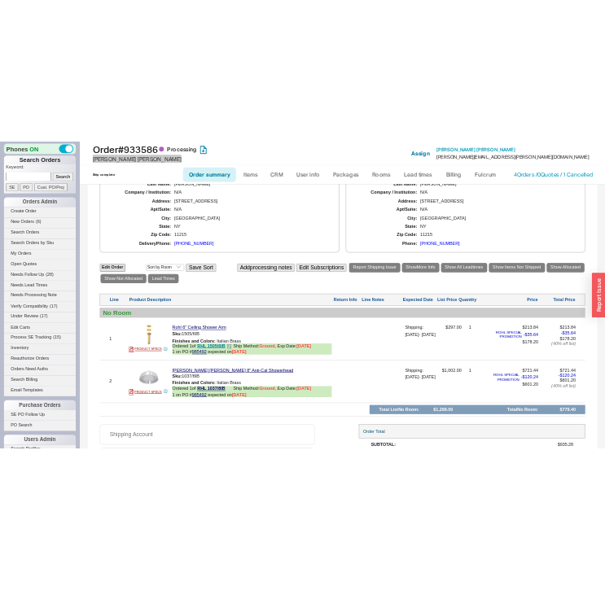
scroll to position [817, 0]
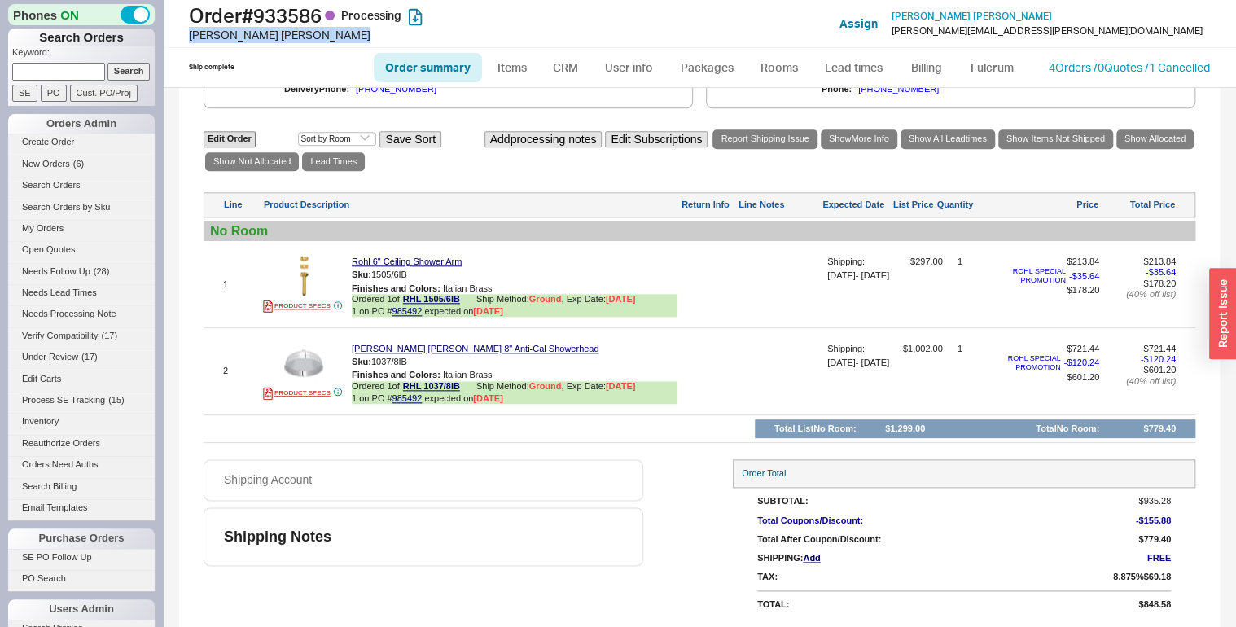
drag, startPoint x: 425, startPoint y: 274, endPoint x: 292, endPoint y: 284, distance: 133.0
click at [425, 274] on button "button" at bounding box center [419, 274] width 20 height 15
drag, startPoint x: 426, startPoint y: 361, endPoint x: 335, endPoint y: 387, distance: 94.8
click at [427, 361] on button "button" at bounding box center [419, 361] width 20 height 15
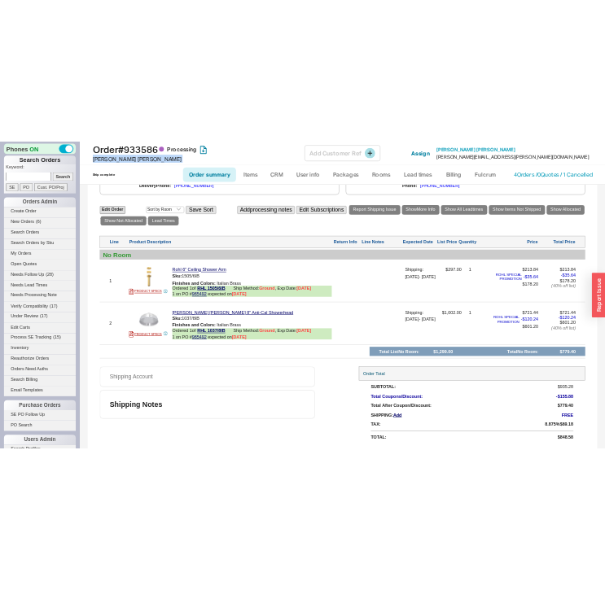
scroll to position [1071, 0]
